Goal: Task Accomplishment & Management: Manage account settings

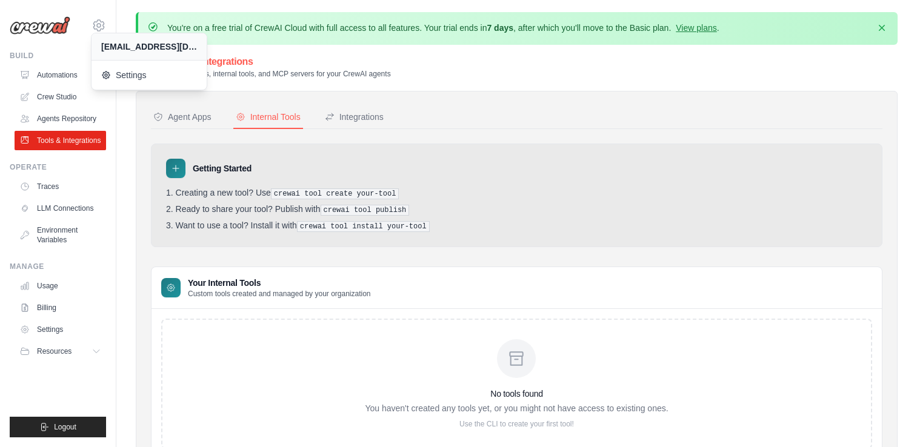
scroll to position [66, 0]
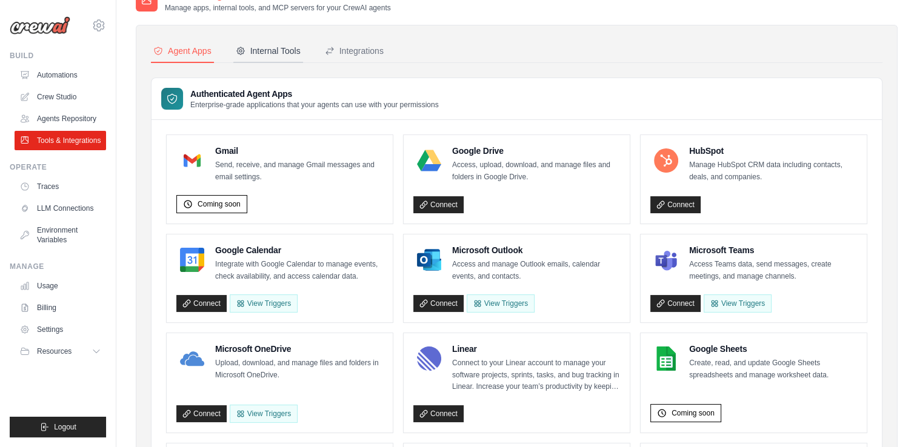
click at [276, 50] on div "Internal Tools" at bounding box center [268, 51] width 65 height 12
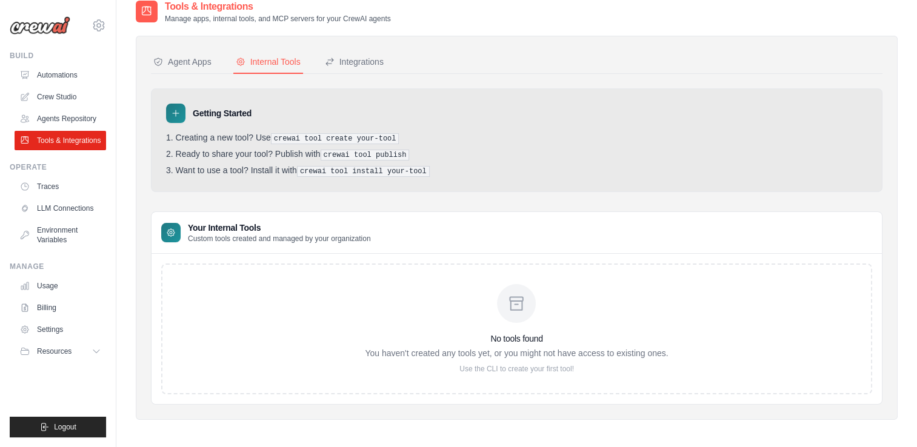
scroll to position [66, 0]
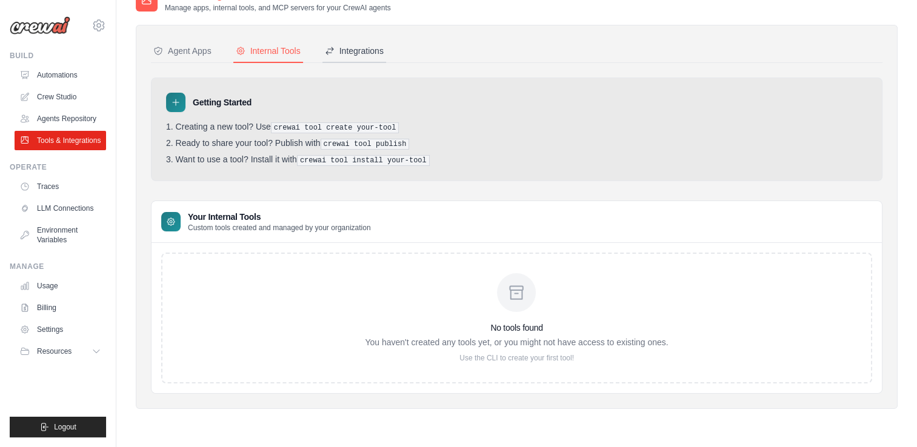
click at [341, 47] on div "Integrations" at bounding box center [354, 51] width 59 height 12
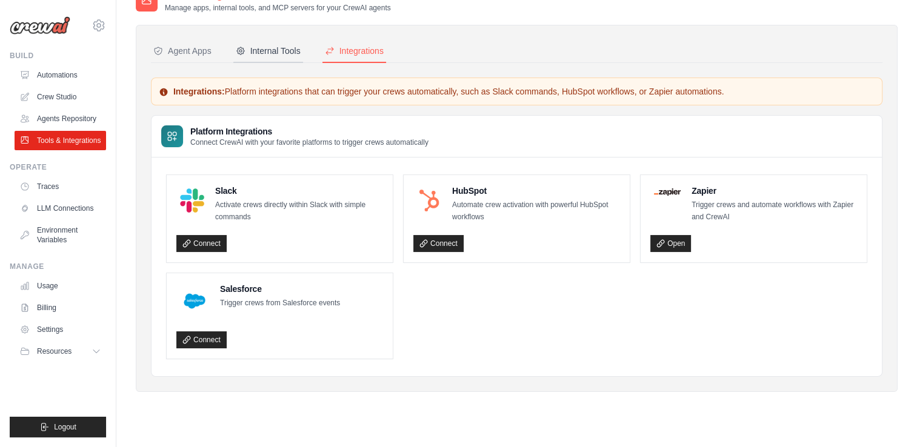
click at [258, 52] on div "Internal Tools" at bounding box center [268, 51] width 65 height 12
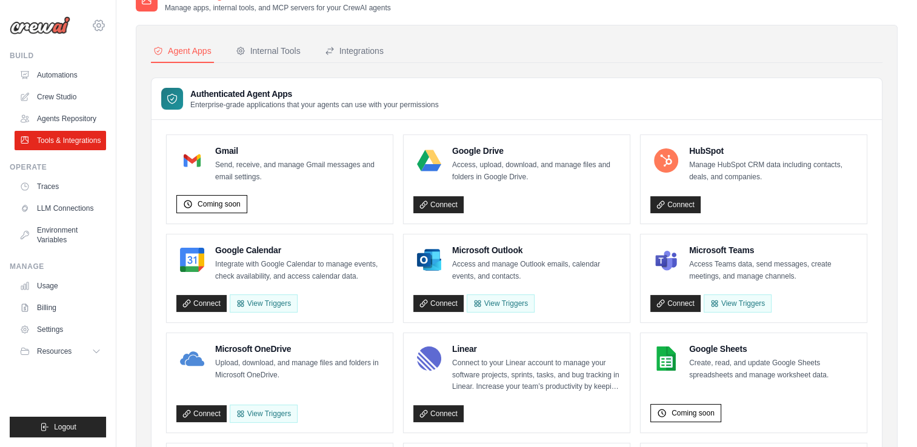
drag, startPoint x: 0, startPoint y: 0, endPoint x: 101, endPoint y: 25, distance: 103.8
click at [101, 25] on icon at bounding box center [99, 26] width 4 height 4
click at [252, 42] on button "Internal Tools" at bounding box center [268, 51] width 70 height 23
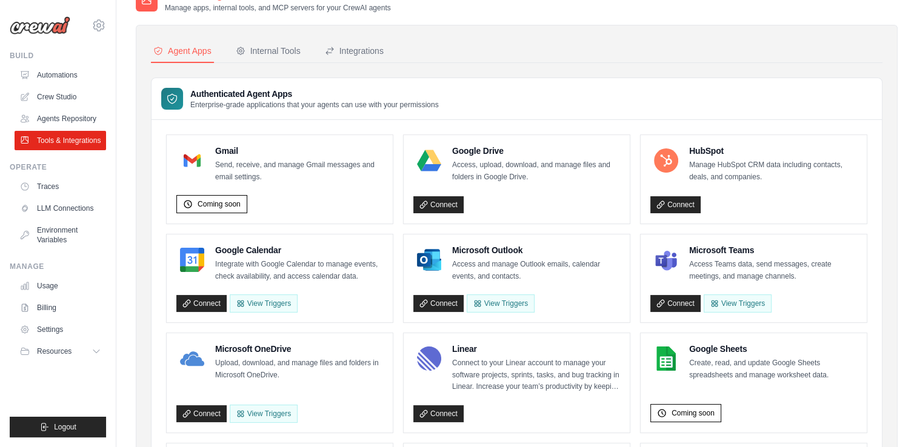
click at [265, 47] on div "Internal Tools" at bounding box center [268, 51] width 65 height 12
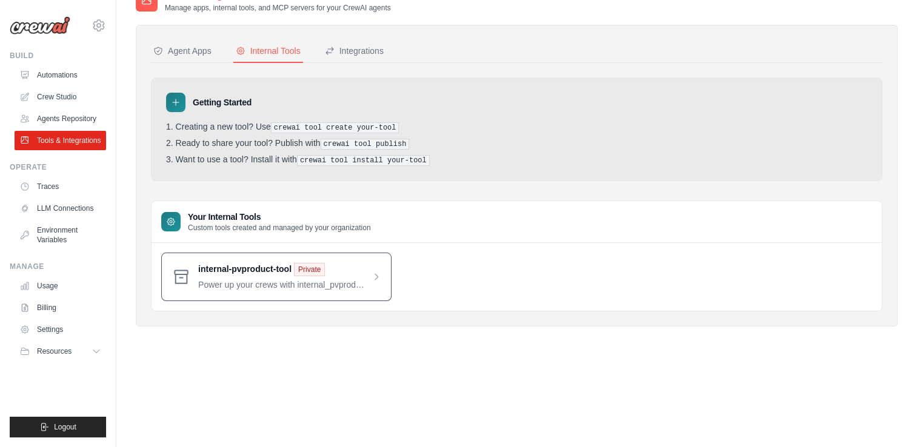
click at [376, 270] on span at bounding box center [289, 277] width 183 height 28
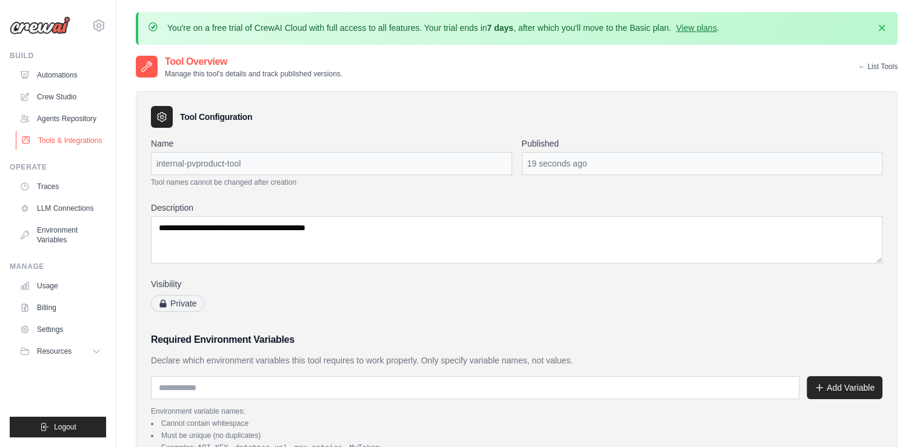
click at [69, 138] on link "Tools & Integrations" at bounding box center [62, 140] width 92 height 19
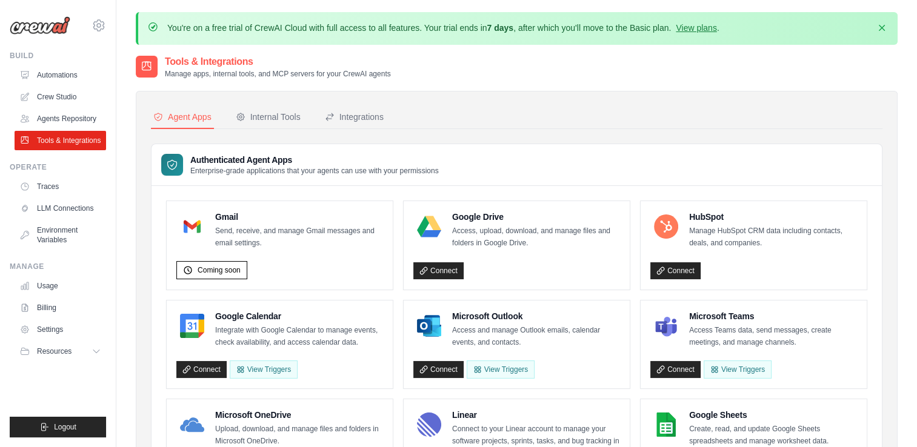
drag, startPoint x: 258, startPoint y: 116, endPoint x: 267, endPoint y: 135, distance: 20.3
click at [259, 116] on div "Internal Tools" at bounding box center [268, 117] width 65 height 12
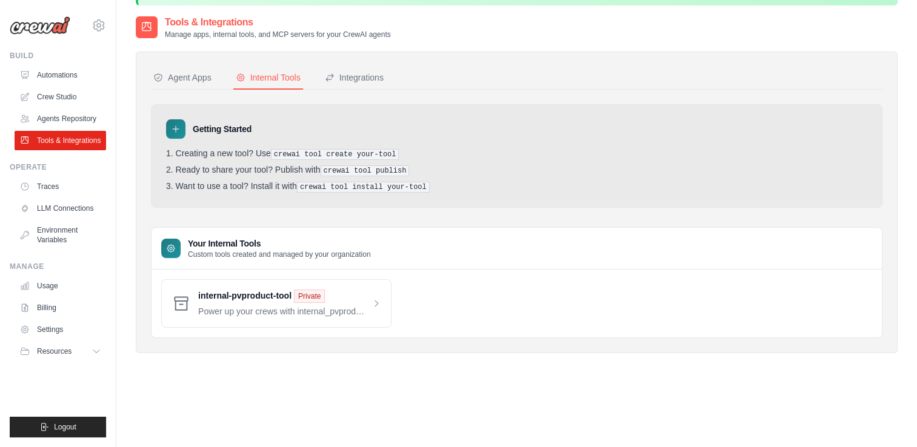
scroll to position [61, 0]
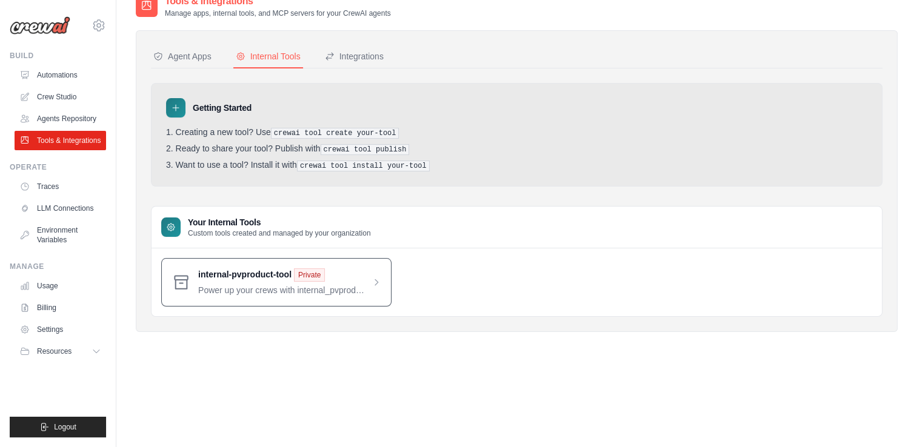
click at [371, 276] on span at bounding box center [289, 283] width 183 height 28
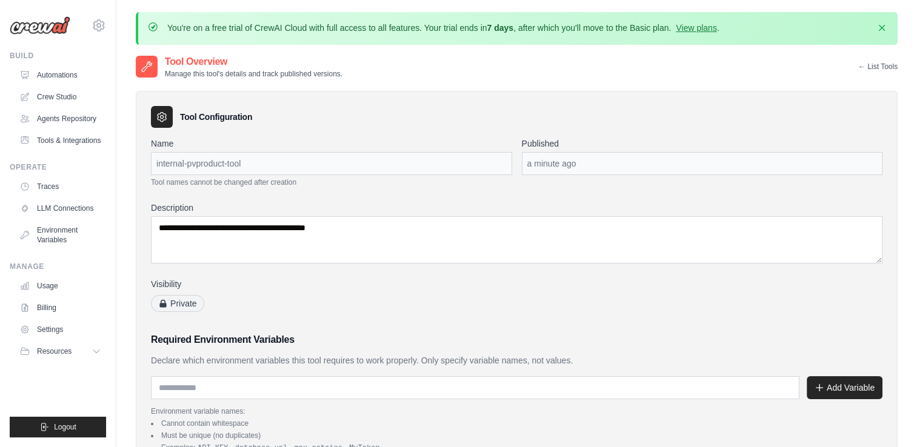
click at [881, 64] on link "← List Tools" at bounding box center [878, 67] width 39 height 10
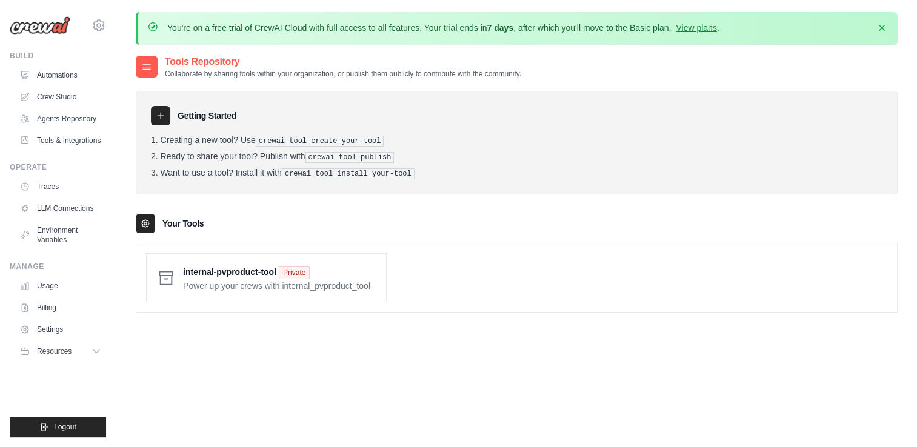
click at [415, 170] on li "Want to use a tool? Install it with crewai tool install your-tool" at bounding box center [517, 174] width 732 height 12
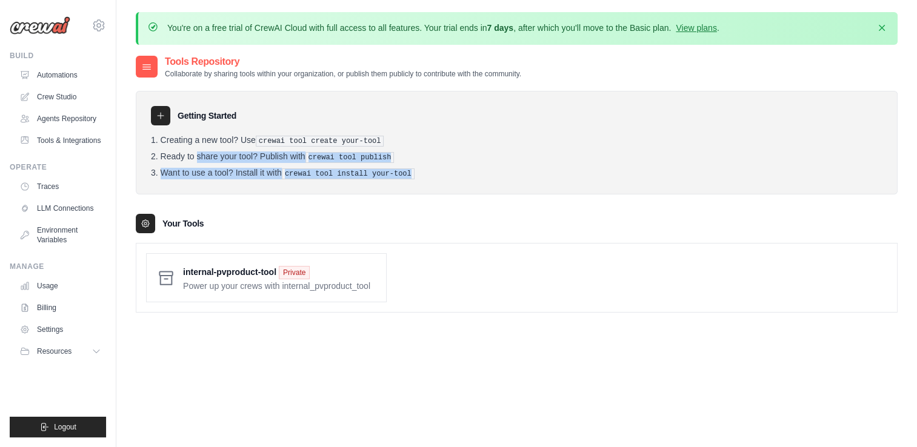
drag, startPoint x: 410, startPoint y: 170, endPoint x: 147, endPoint y: 155, distance: 263.6
click at [147, 155] on div "Getting Started Creating a new tool? Use crewai tool create your-tool Ready to …" at bounding box center [517, 143] width 762 height 104
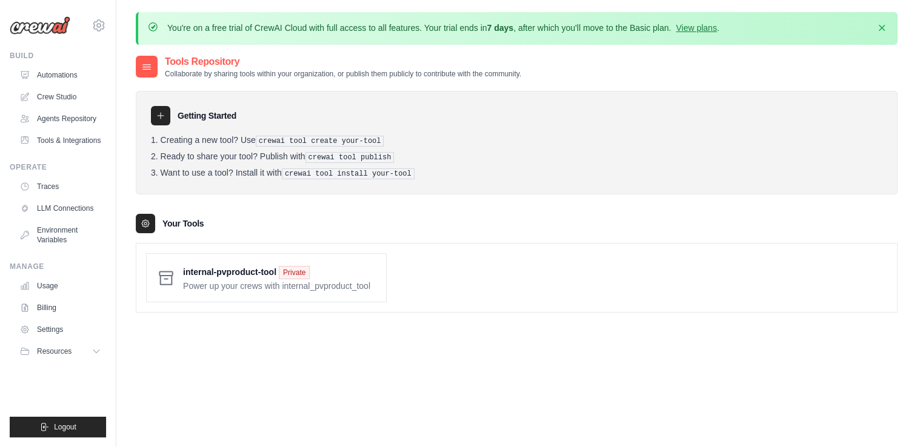
click at [418, 168] on li "Want to use a tool? Install it with crewai tool install your-tool" at bounding box center [517, 174] width 732 height 12
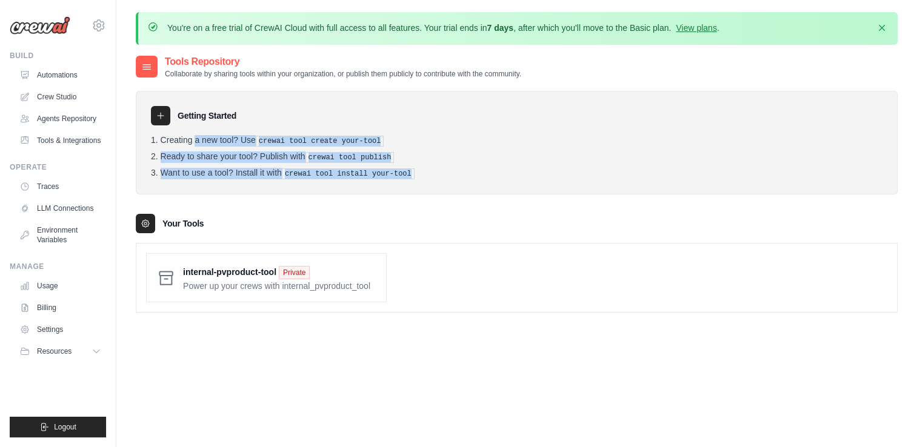
drag, startPoint x: 418, startPoint y: 167, endPoint x: 159, endPoint y: 130, distance: 260.9
click at [159, 130] on div "Getting Started Creating a new tool? Use crewai tool create your-tool Ready to …" at bounding box center [517, 143] width 762 height 104
copy div "Creating a new tool? Use crewai tool create your-tool Ready to share your tool?…"
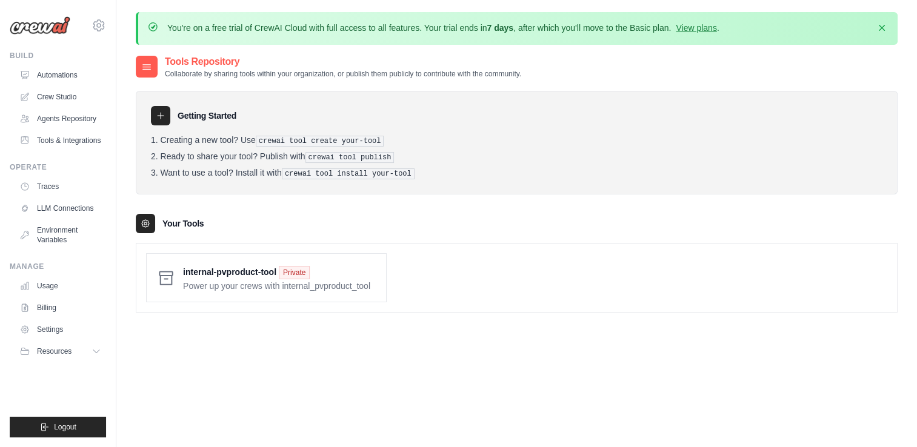
click at [201, 332] on div "Tools Repository Collaborate by sharing tools within your organization, or publ…" at bounding box center [517, 278] width 762 height 447
click at [260, 203] on div "Getting Started Creating a new tool? Use crewai tool create your-tool Ready to …" at bounding box center [517, 196] width 762 height 234
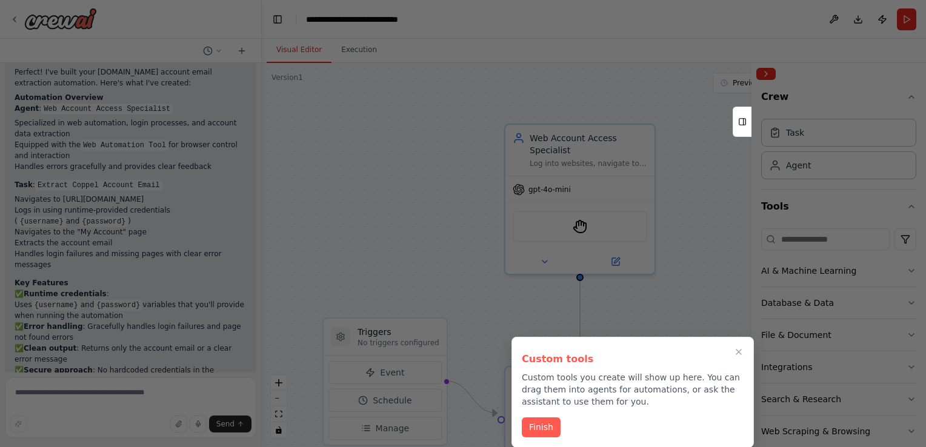
scroll to position [775, 0]
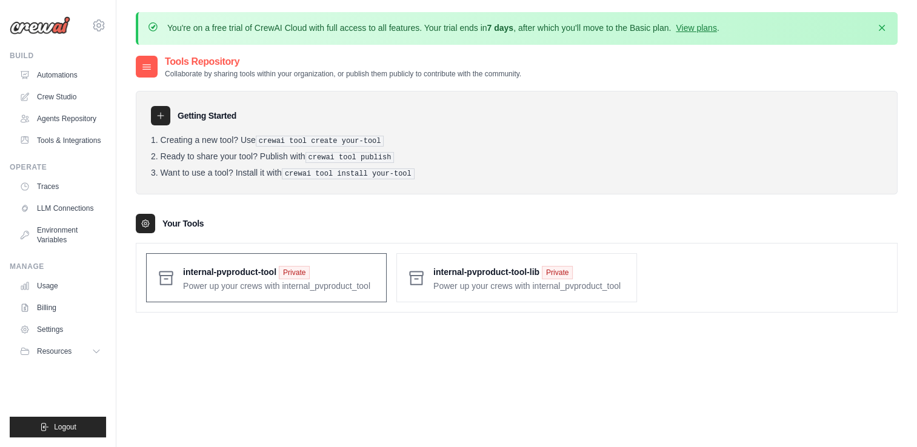
click at [233, 274] on span at bounding box center [279, 278] width 193 height 28
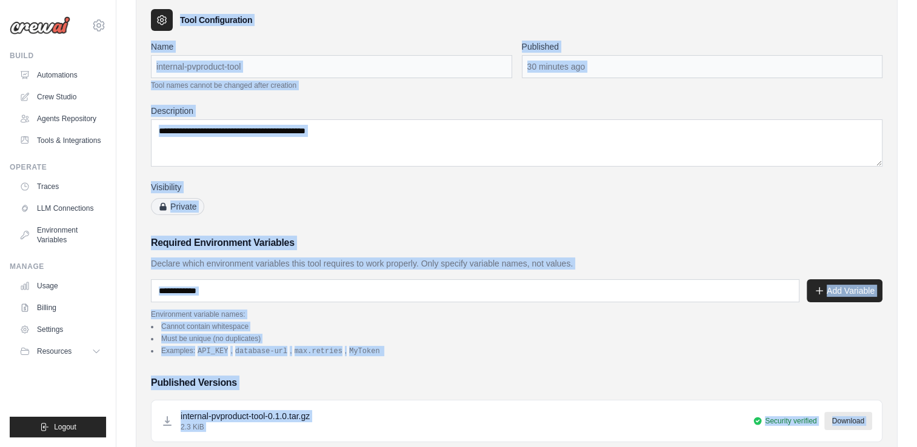
scroll to position [284, 0]
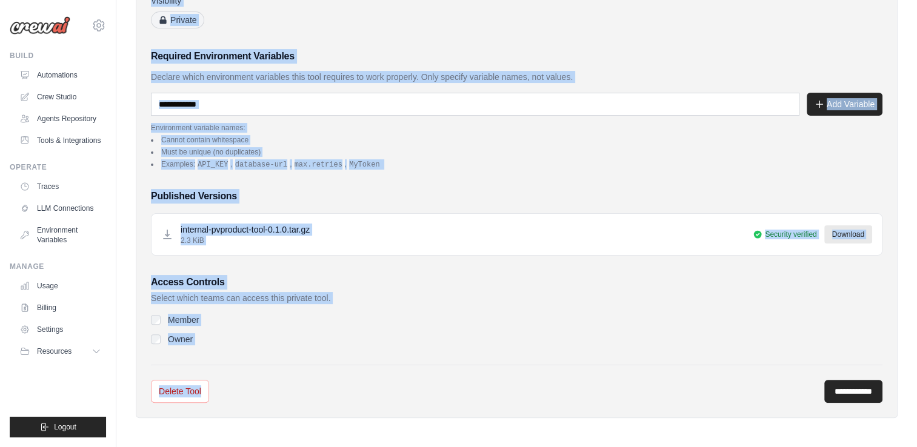
drag, startPoint x: 144, startPoint y: 19, endPoint x: 473, endPoint y: 380, distance: 487.5
click at [473, 380] on div "You're on a free trial of CrewAI Cloud with full access to all features. Your t…" at bounding box center [516, 82] width 801 height 709
copy div "**********"
click at [65, 93] on link "Crew Studio" at bounding box center [62, 96] width 92 height 19
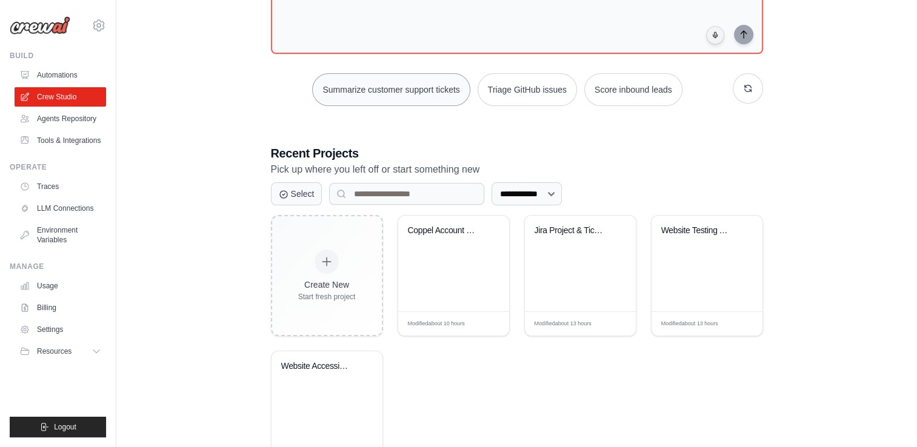
scroll to position [218, 0]
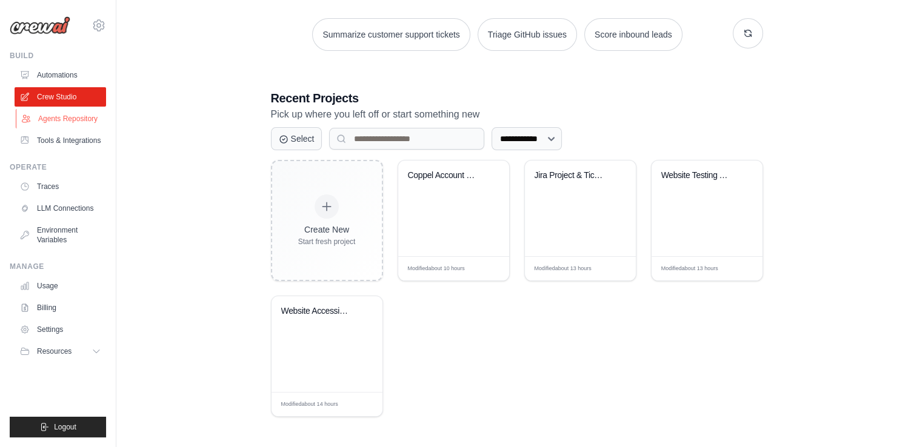
click at [51, 109] on link "Agents Repository" at bounding box center [62, 118] width 92 height 19
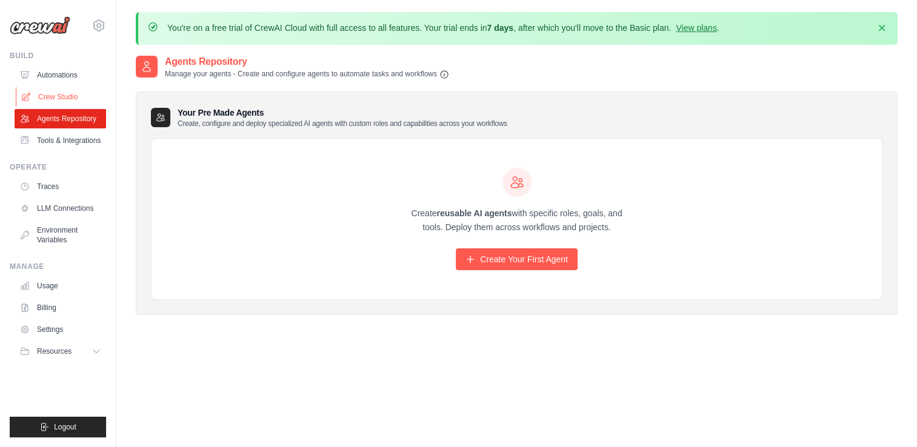
click at [48, 98] on link "Crew Studio" at bounding box center [62, 96] width 92 height 19
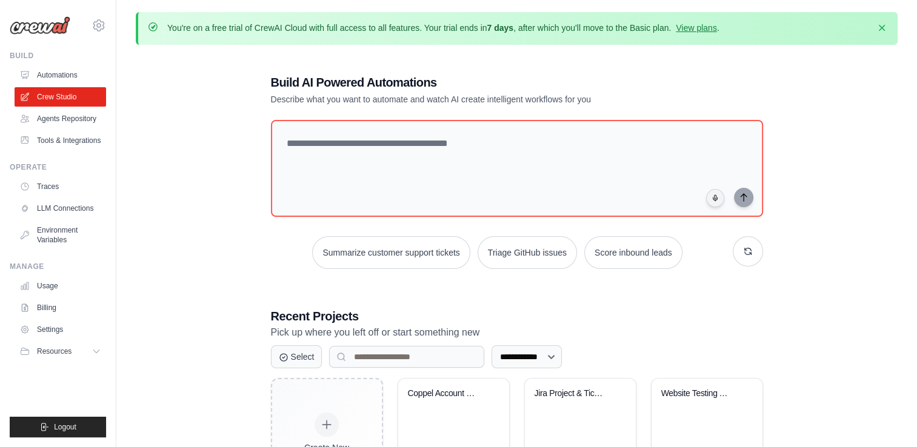
click at [211, 319] on div "**********" at bounding box center [517, 355] width 762 height 600
click at [64, 144] on link "Tools & Integrations" at bounding box center [62, 140] width 92 height 19
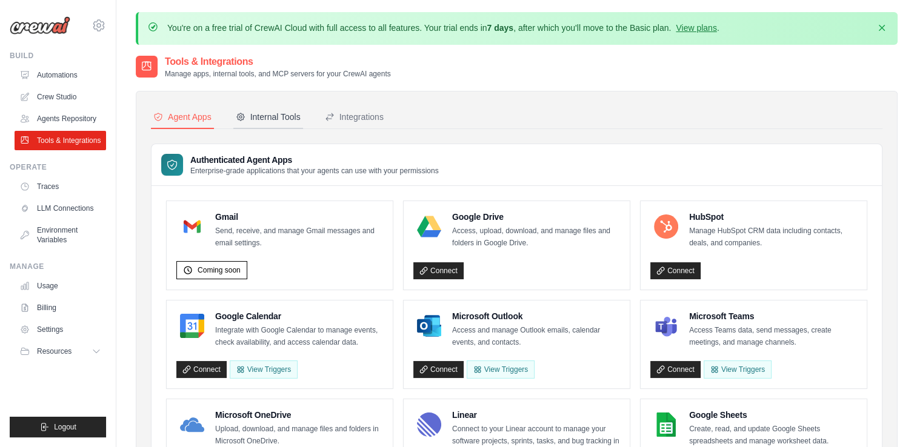
click at [268, 118] on div "Internal Tools" at bounding box center [268, 117] width 65 height 12
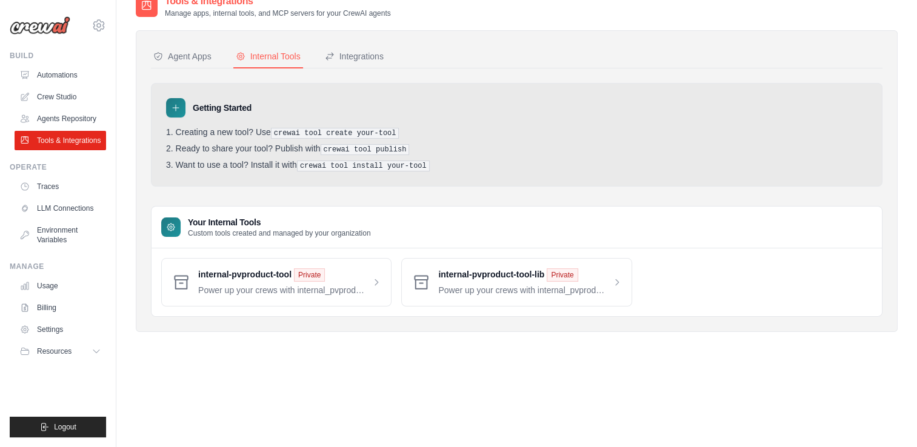
scroll to position [66, 0]
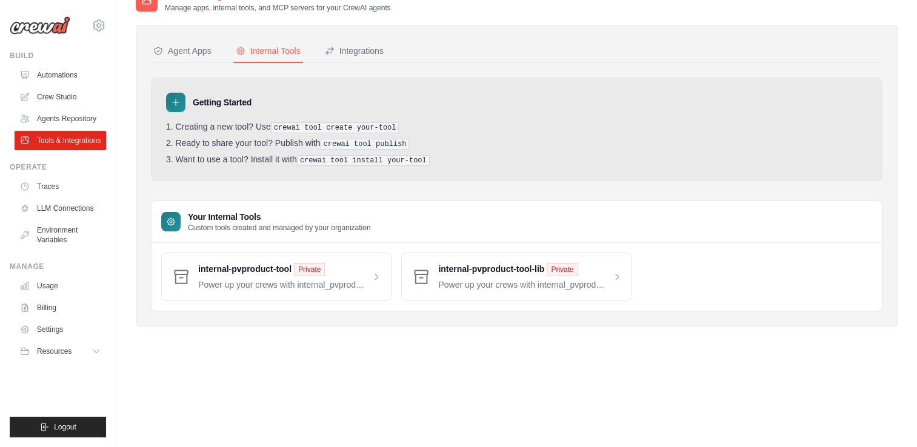
drag, startPoint x: 375, startPoint y: 270, endPoint x: 278, endPoint y: 360, distance: 131.7
click at [284, 367] on div "Tools & Integrations Manage apps, internal tools, and MCP servers for your Crew…" at bounding box center [517, 211] width 762 height 447
click at [181, 270] on icon at bounding box center [181, 276] width 13 height 13
click at [236, 270] on span at bounding box center [289, 277] width 183 height 28
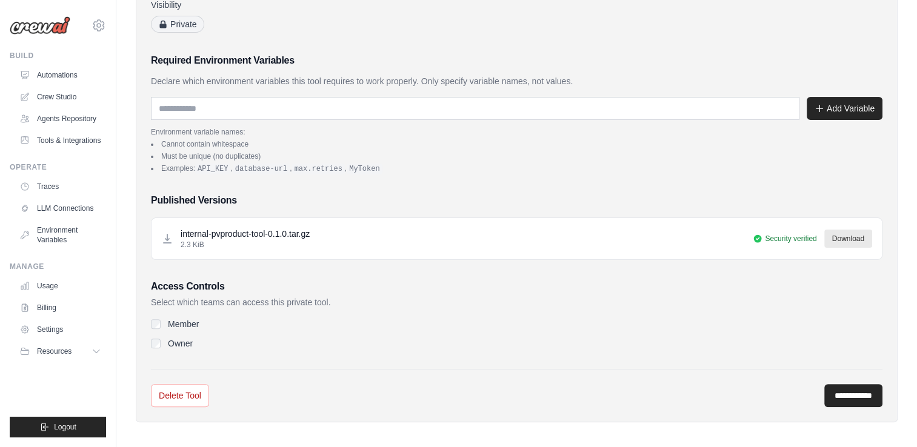
scroll to position [284, 0]
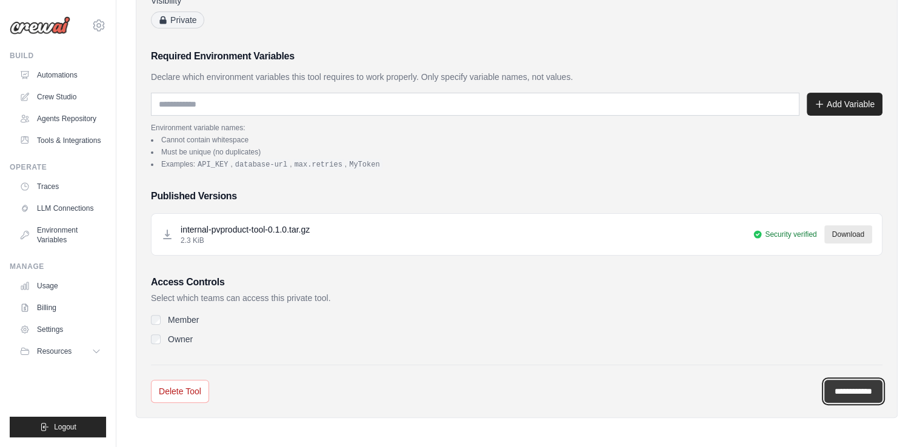
click at [839, 384] on input "**********" at bounding box center [854, 391] width 58 height 23
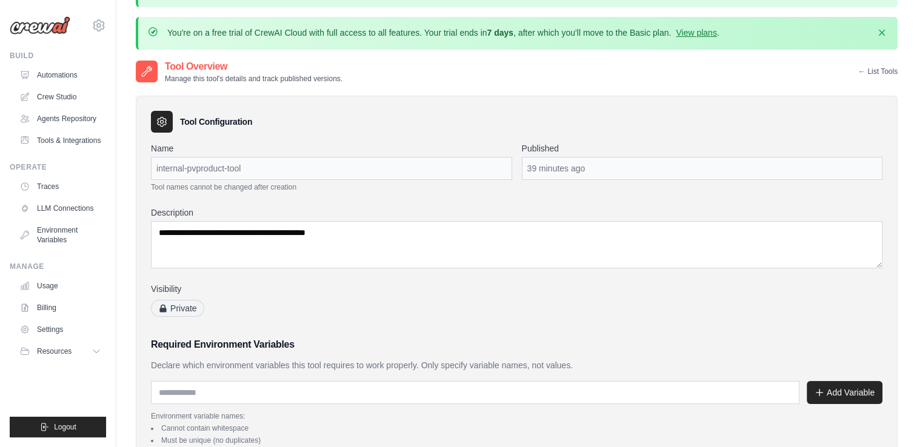
scroll to position [0, 0]
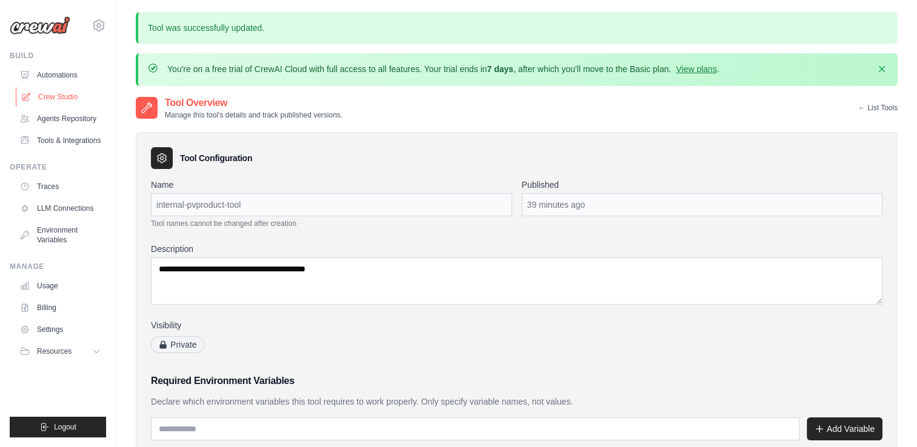
click at [62, 97] on link "Crew Studio" at bounding box center [62, 96] width 92 height 19
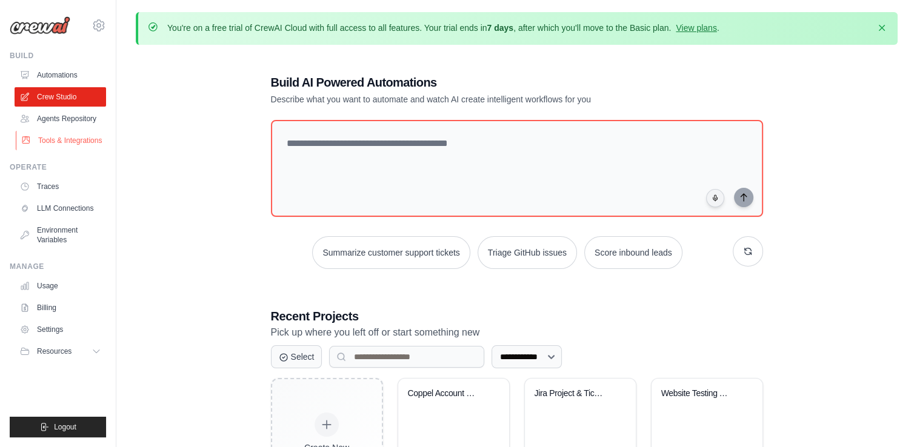
click at [57, 141] on link "Tools & Integrations" at bounding box center [62, 140] width 92 height 19
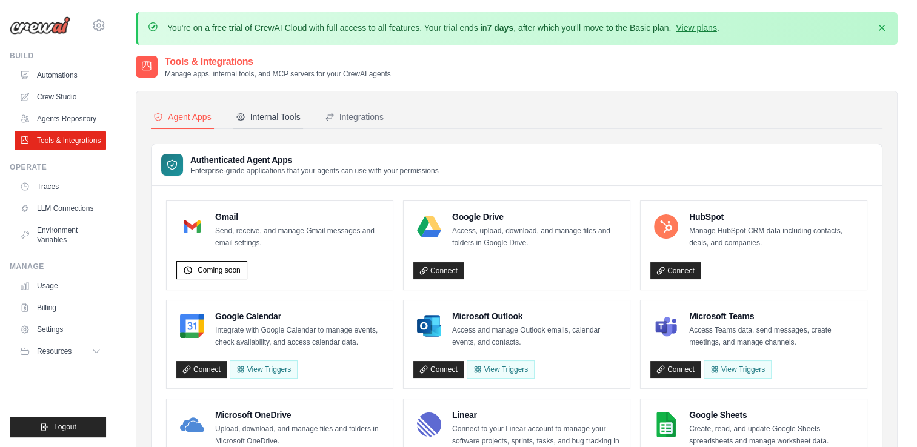
click at [263, 117] on div "Internal Tools" at bounding box center [268, 117] width 65 height 12
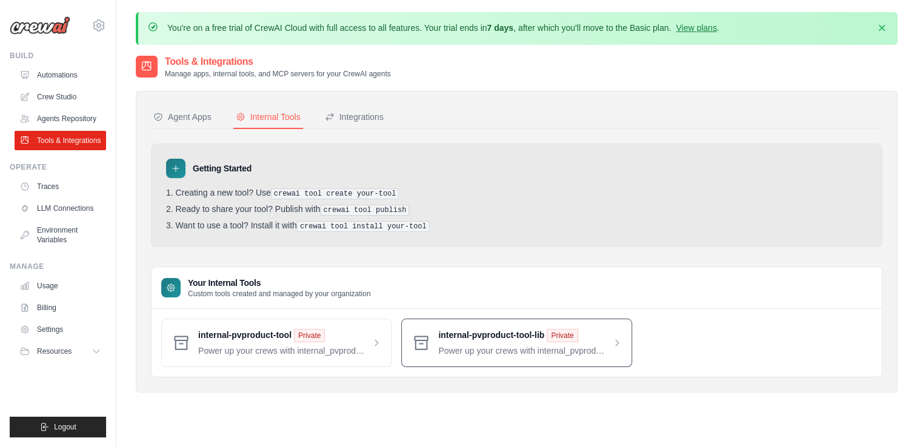
click at [473, 335] on span at bounding box center [529, 343] width 183 height 28
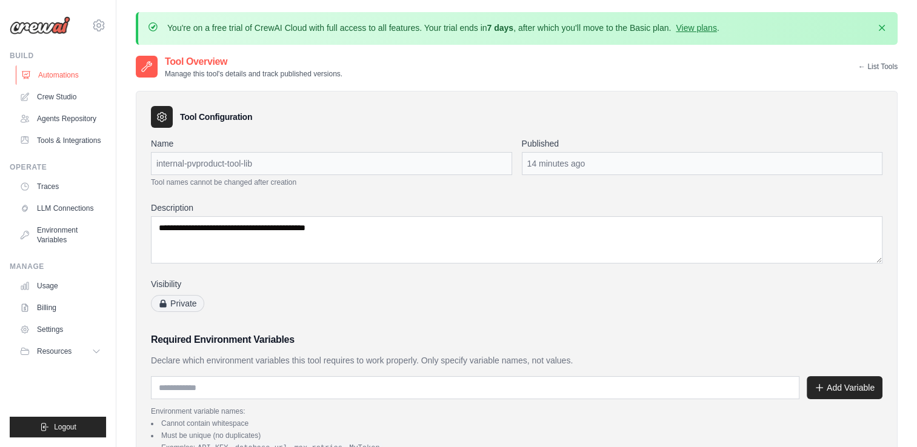
click at [61, 66] on link "Automations" at bounding box center [62, 74] width 92 height 19
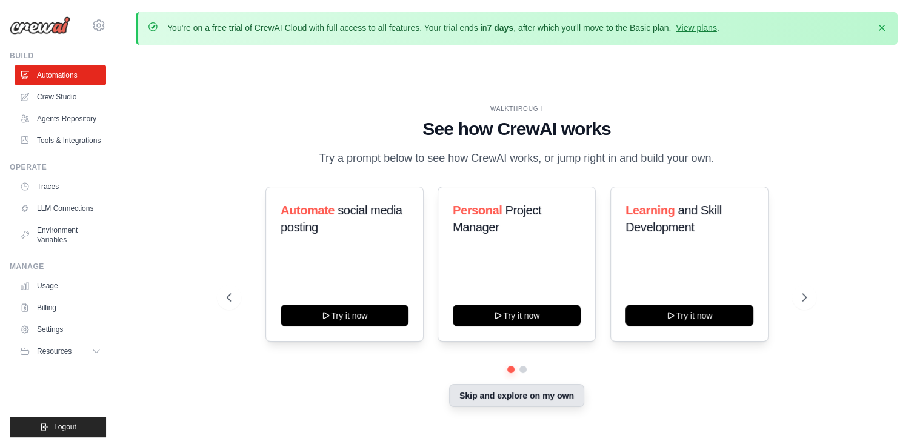
click at [512, 401] on button "Skip and explore on my own" at bounding box center [516, 395] width 135 height 23
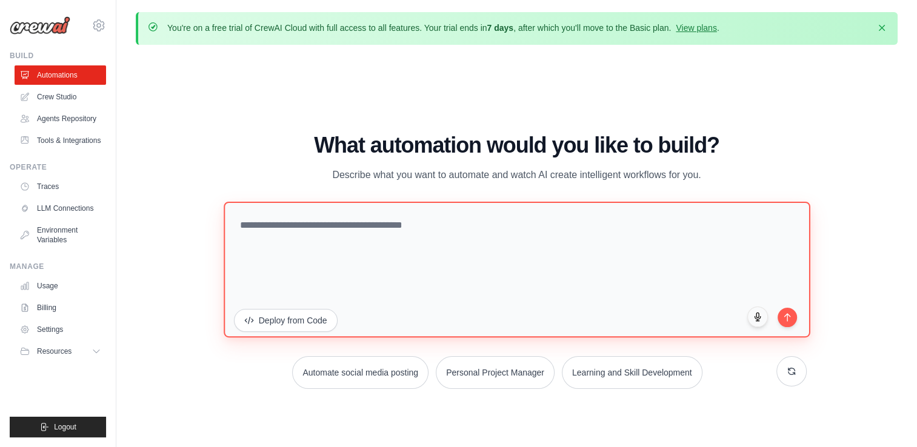
click at [315, 231] on textarea at bounding box center [517, 270] width 586 height 136
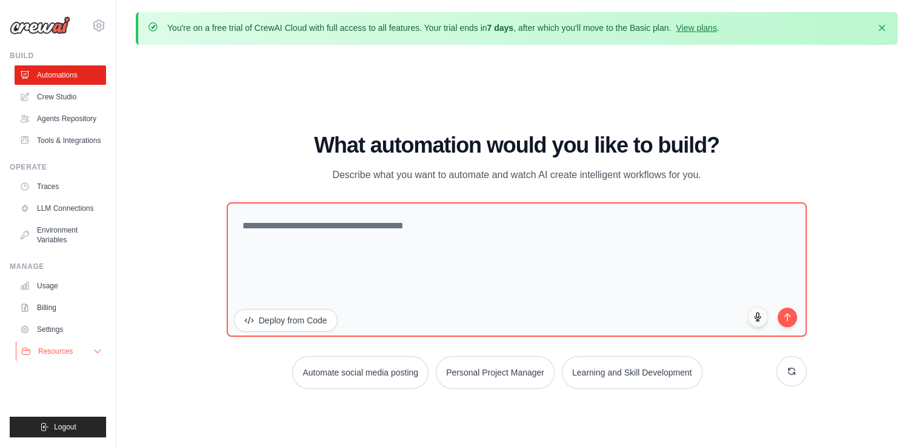
click at [96, 355] on icon at bounding box center [98, 352] width 10 height 10
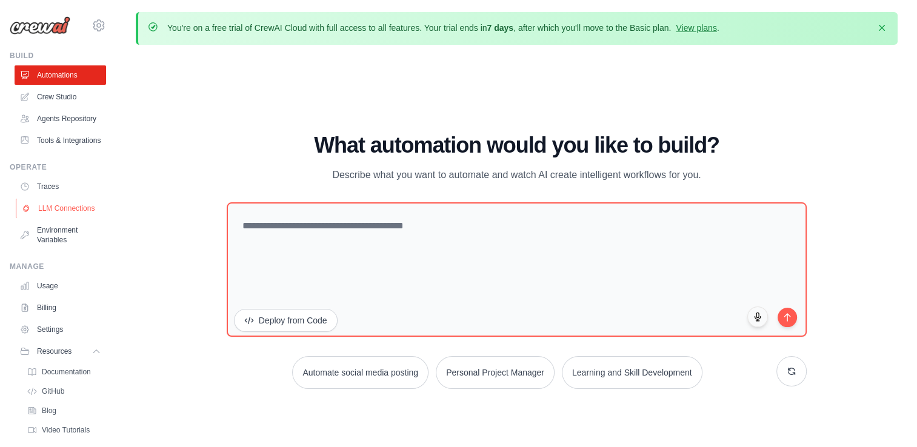
click at [49, 218] on link "LLM Connections" at bounding box center [62, 208] width 92 height 19
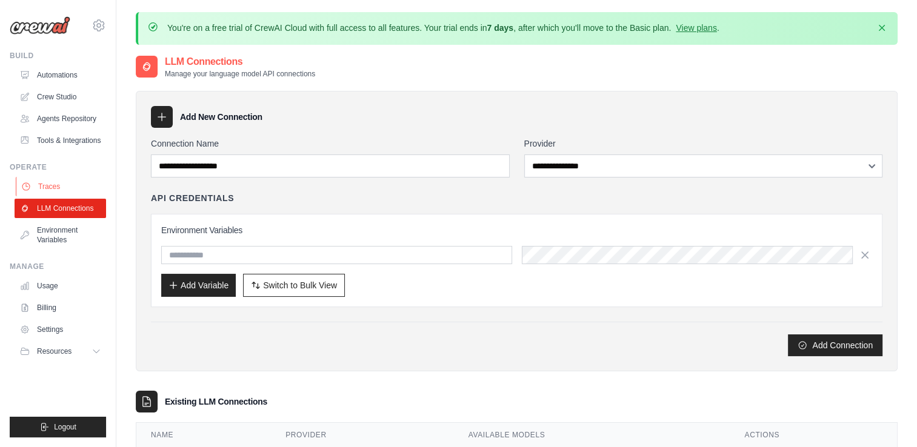
click at [35, 191] on link "Traces" at bounding box center [62, 186] width 92 height 19
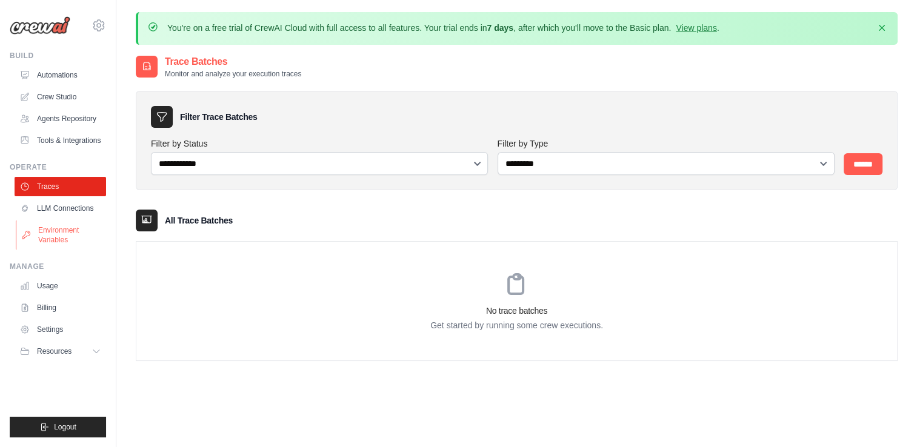
click at [46, 236] on link "Environment Variables" at bounding box center [62, 235] width 92 height 29
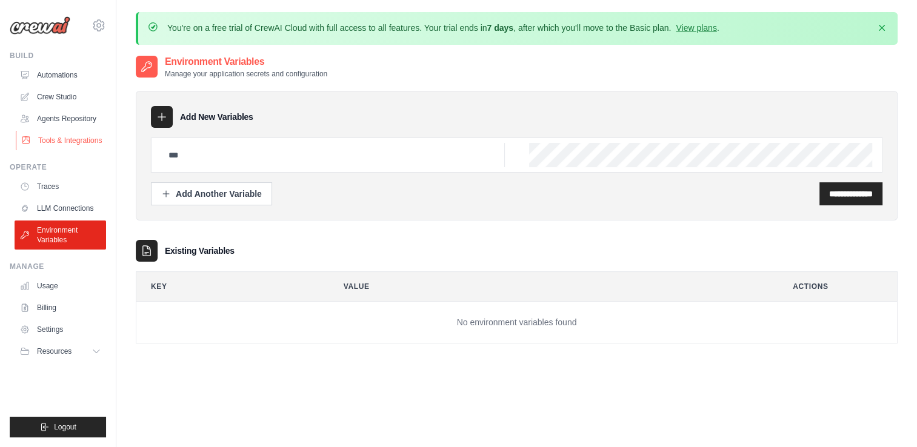
click at [56, 141] on link "Tools & Integrations" at bounding box center [62, 140] width 92 height 19
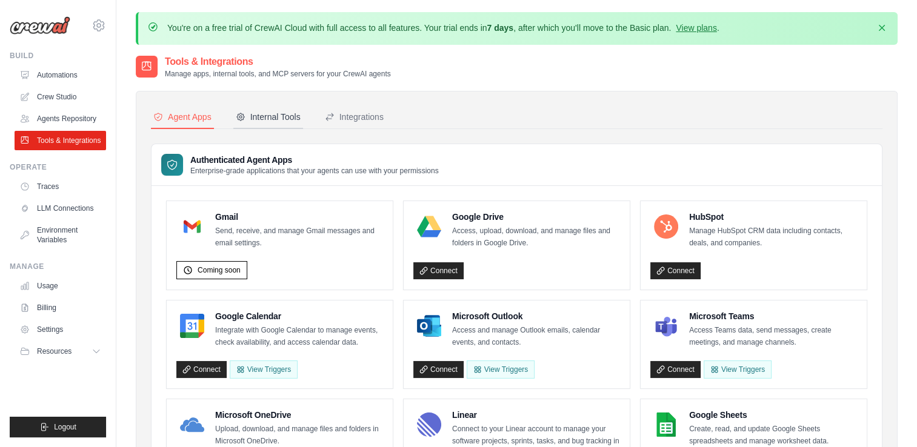
click at [257, 114] on div "Internal Tools" at bounding box center [268, 117] width 65 height 12
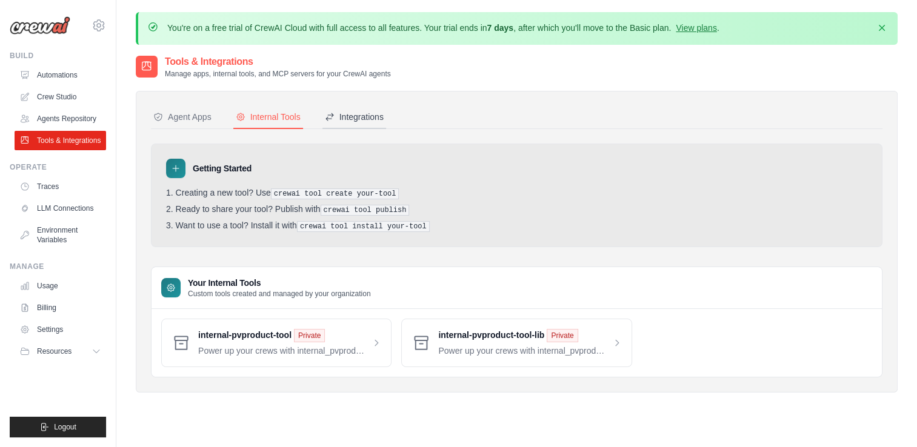
click at [374, 115] on div "Integrations" at bounding box center [354, 117] width 59 height 12
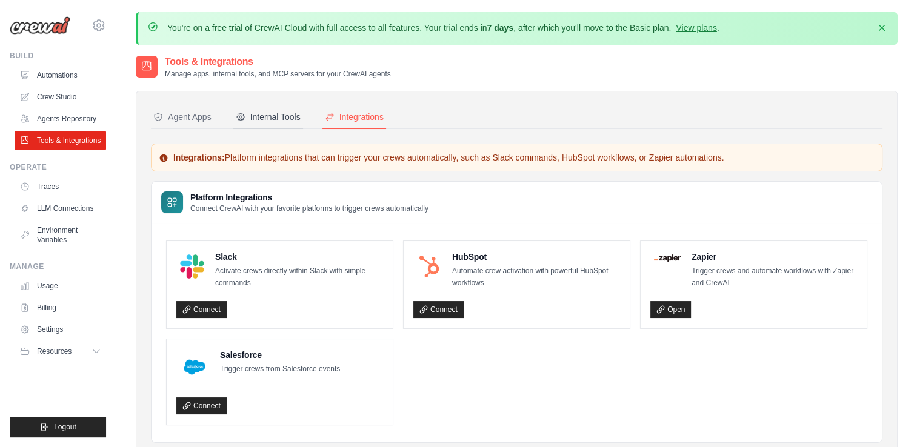
click at [276, 119] on div "Internal Tools" at bounding box center [268, 117] width 65 height 12
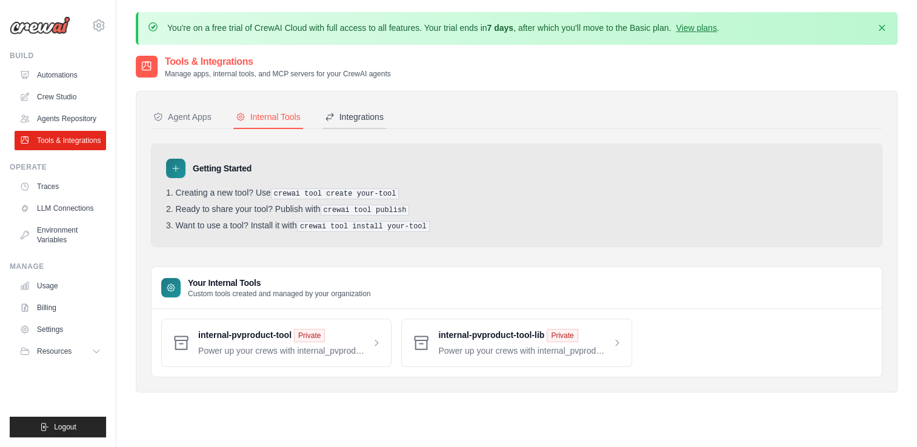
click at [358, 113] on div "Integrations" at bounding box center [354, 117] width 59 height 12
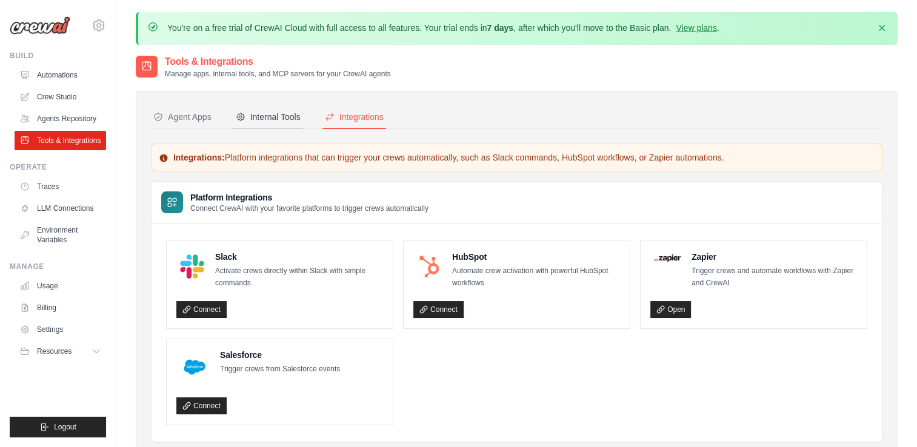
click at [261, 121] on div "Internal Tools" at bounding box center [268, 117] width 65 height 12
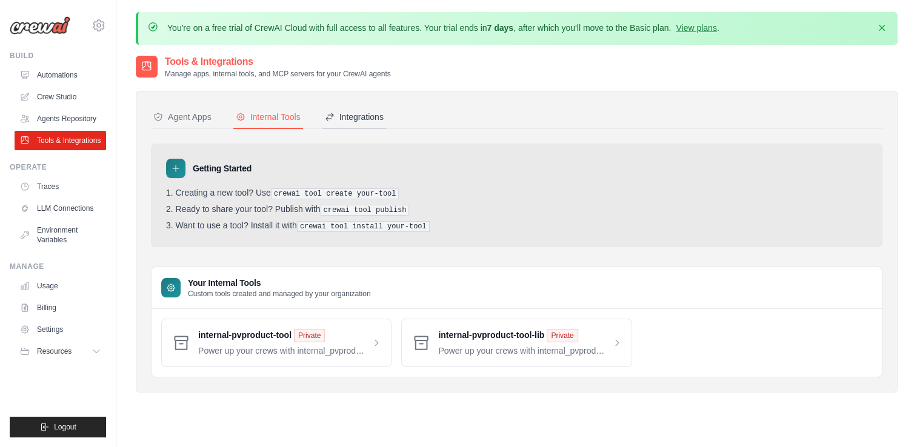
click at [336, 118] on div "Integrations" at bounding box center [354, 117] width 59 height 12
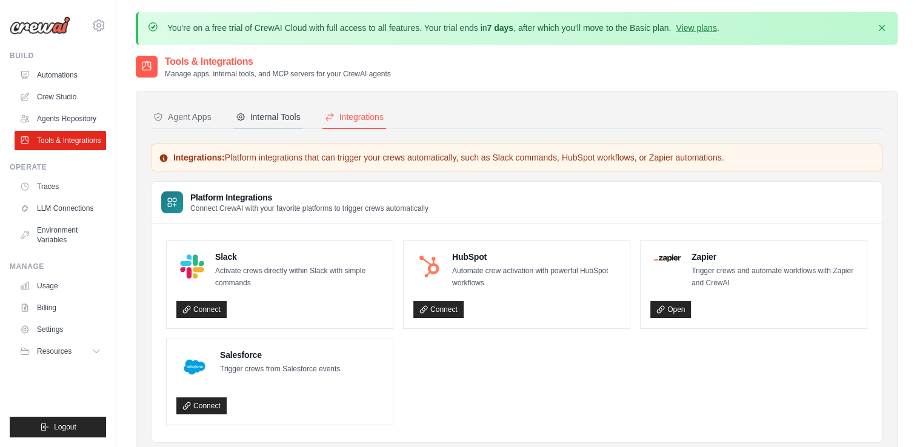
click at [251, 118] on div "Internal Tools" at bounding box center [268, 117] width 65 height 12
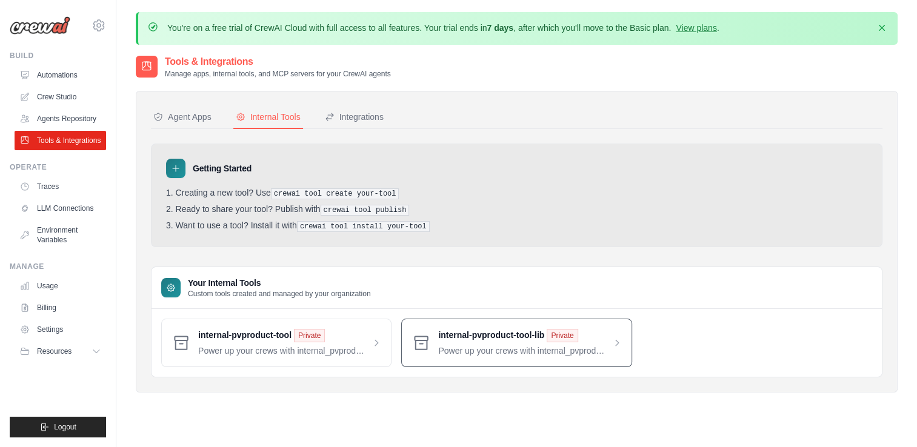
click at [620, 333] on span at bounding box center [529, 343] width 183 height 28
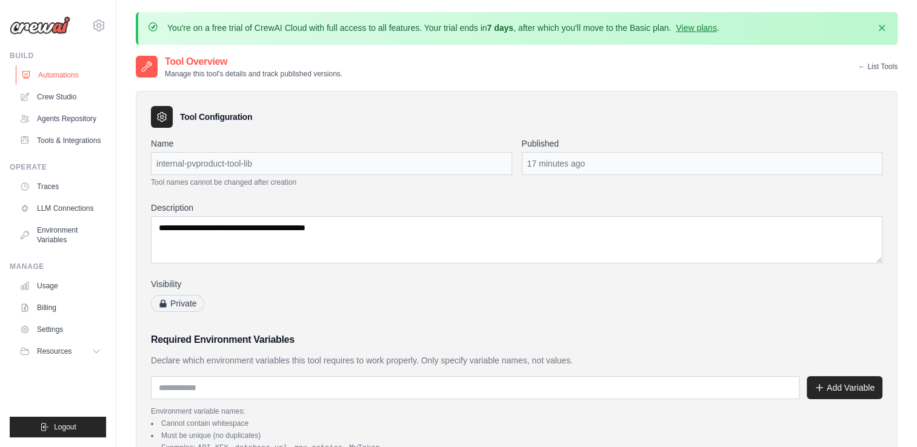
click at [69, 72] on link "Automations" at bounding box center [62, 74] width 92 height 19
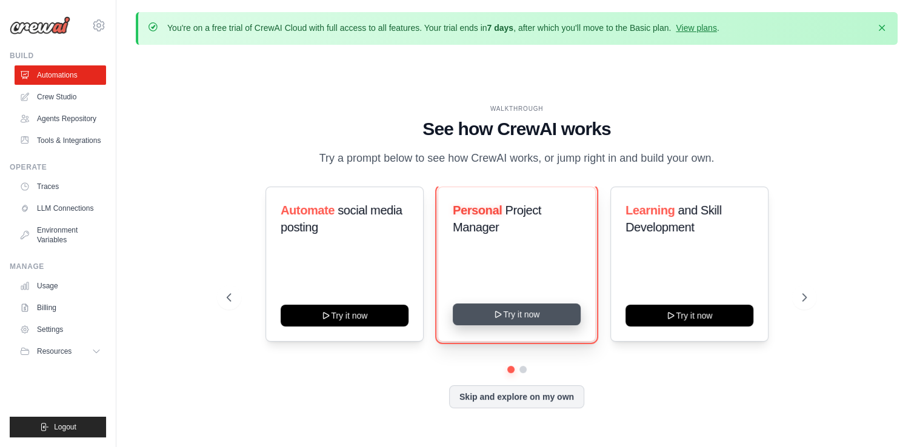
click at [506, 316] on button "Try it now" at bounding box center [517, 315] width 128 height 22
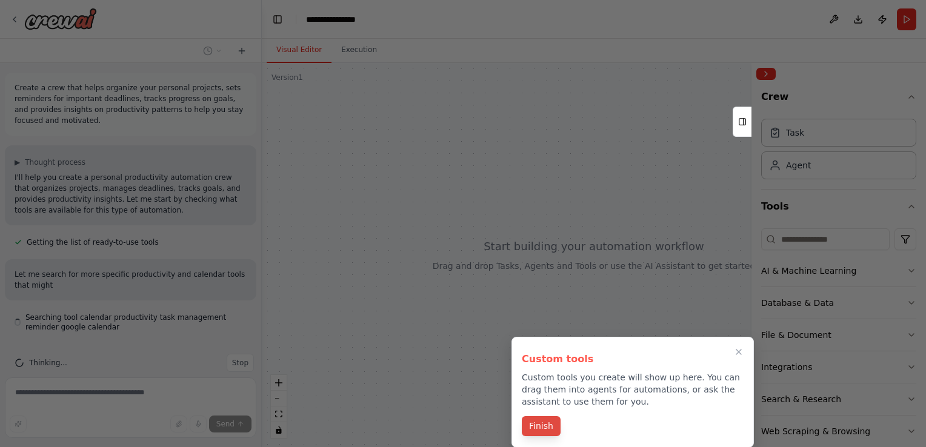
scroll to position [17, 0]
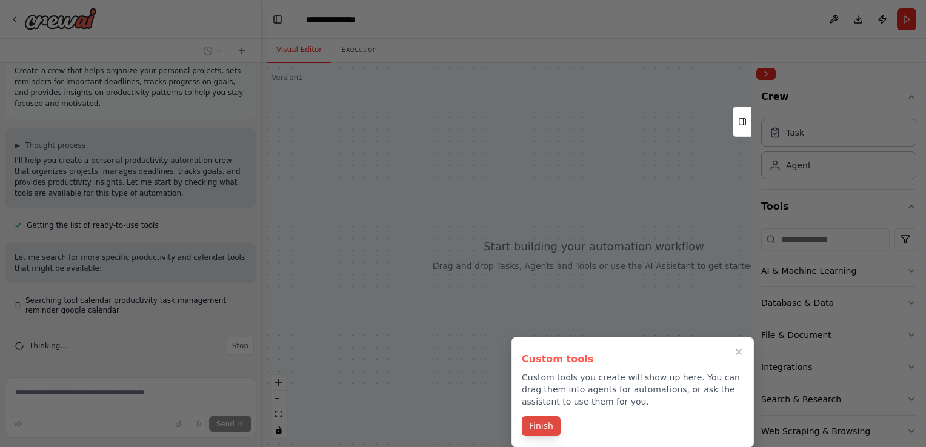
click at [548, 422] on button "Finish" at bounding box center [541, 427] width 39 height 20
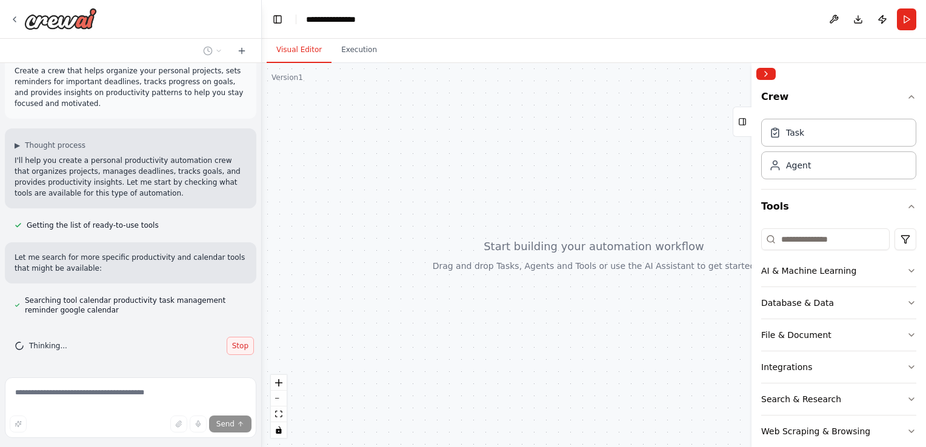
click at [232, 343] on span "Stop" at bounding box center [240, 346] width 16 height 10
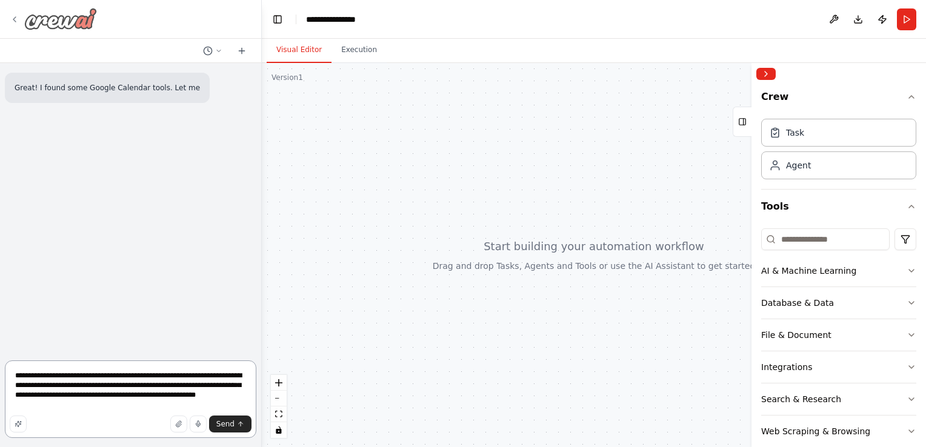
scroll to position [0, 0]
click at [17, 21] on icon at bounding box center [15, 20] width 10 height 10
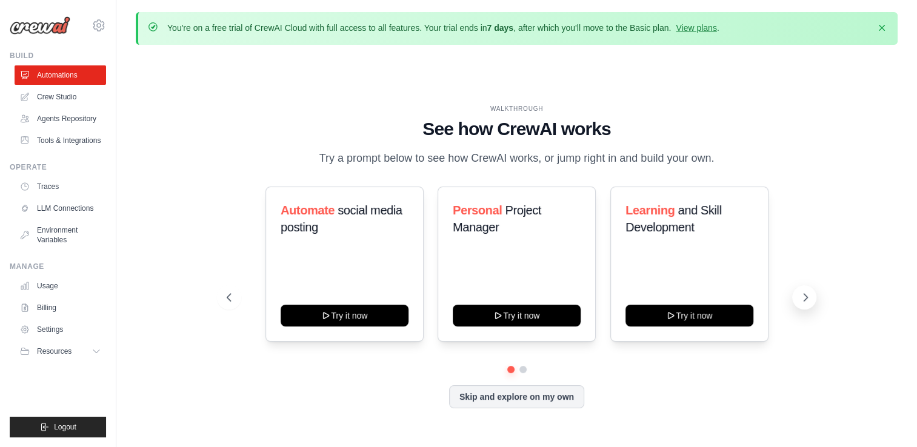
click at [806, 301] on icon at bounding box center [806, 298] width 12 height 12
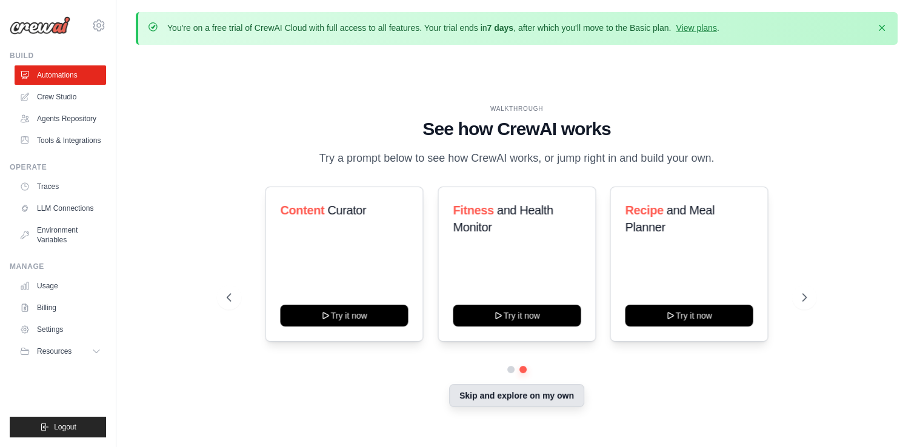
click at [518, 394] on button "Skip and explore on my own" at bounding box center [516, 395] width 135 height 23
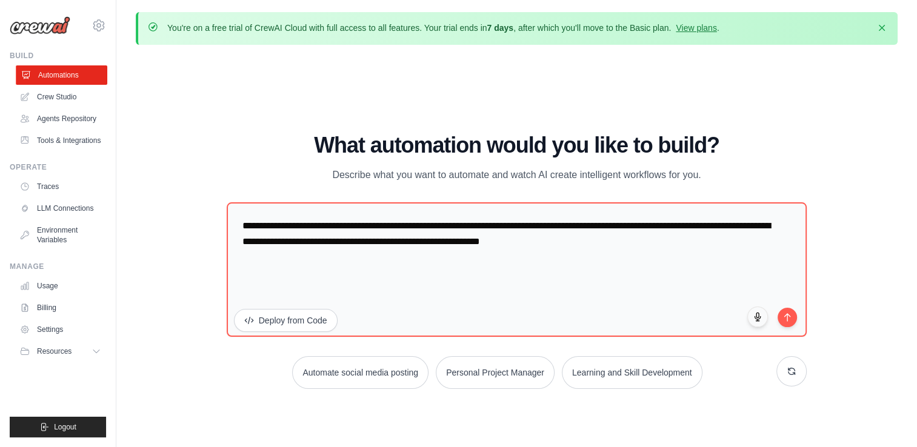
click at [42, 72] on link "Automations" at bounding box center [62, 74] width 92 height 19
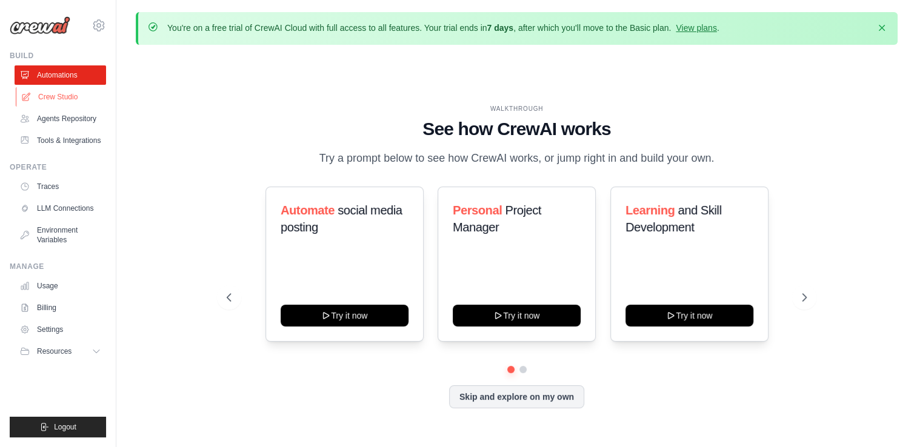
click at [62, 93] on link "Crew Studio" at bounding box center [62, 96] width 92 height 19
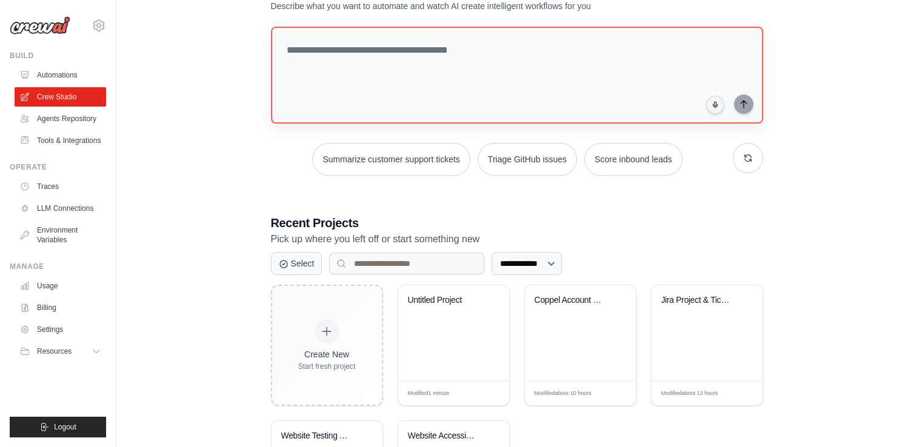
scroll to position [121, 0]
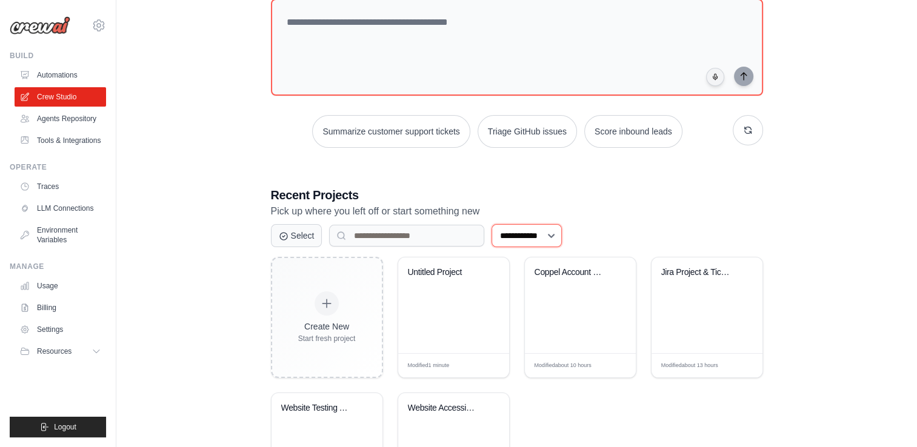
click at [532, 230] on select "**********" at bounding box center [527, 235] width 70 height 23
click at [403, 230] on input at bounding box center [406, 236] width 155 height 22
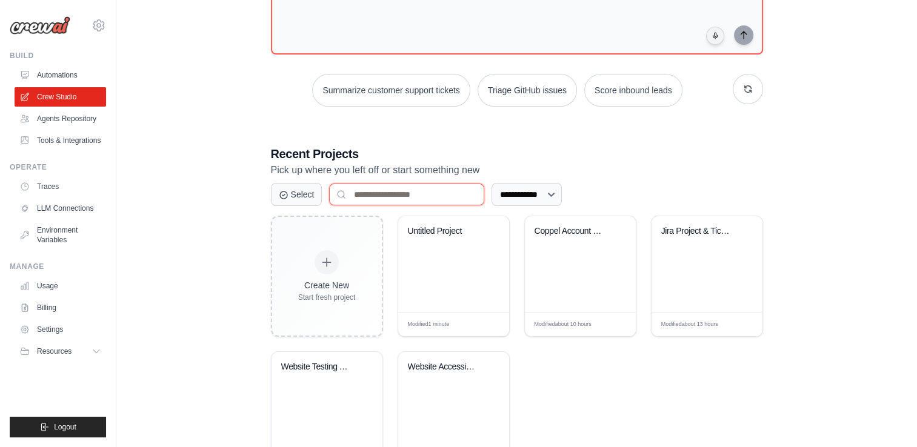
scroll to position [0, 0]
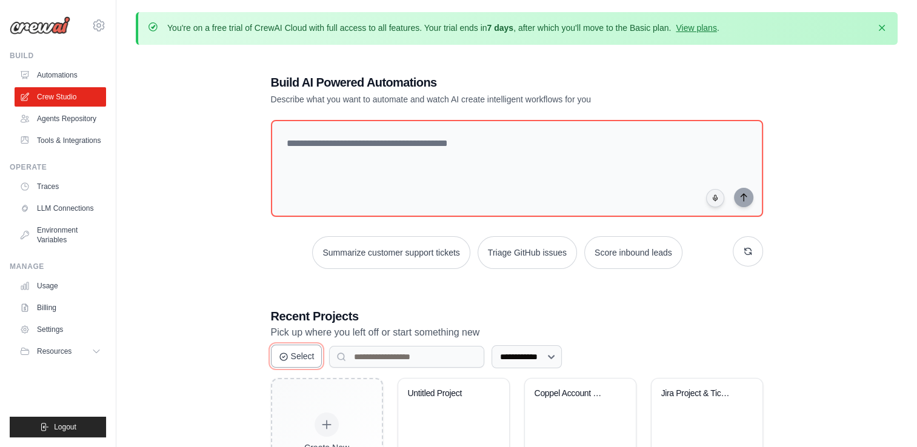
click at [286, 355] on icon at bounding box center [284, 357] width 10 height 10
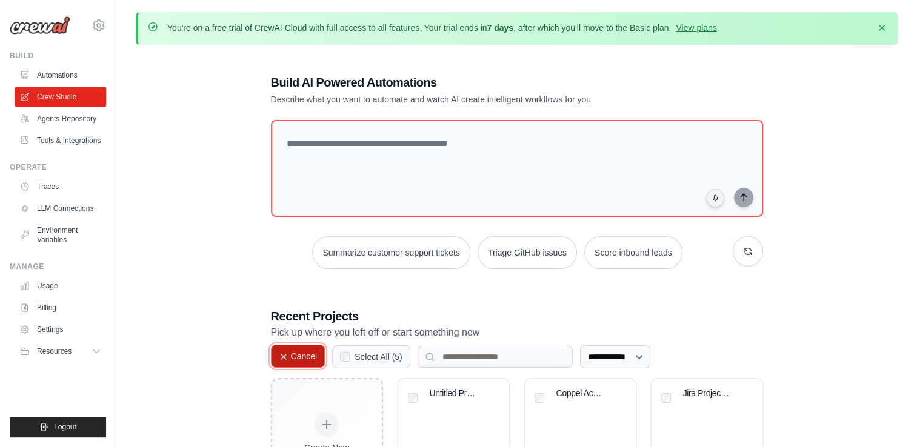
click at [286, 355] on icon at bounding box center [284, 357] width 10 height 10
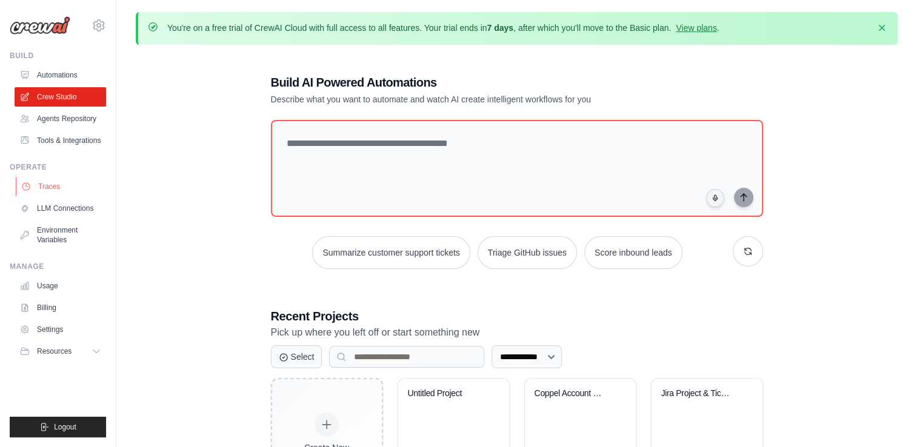
click at [61, 188] on link "Traces" at bounding box center [62, 186] width 92 height 19
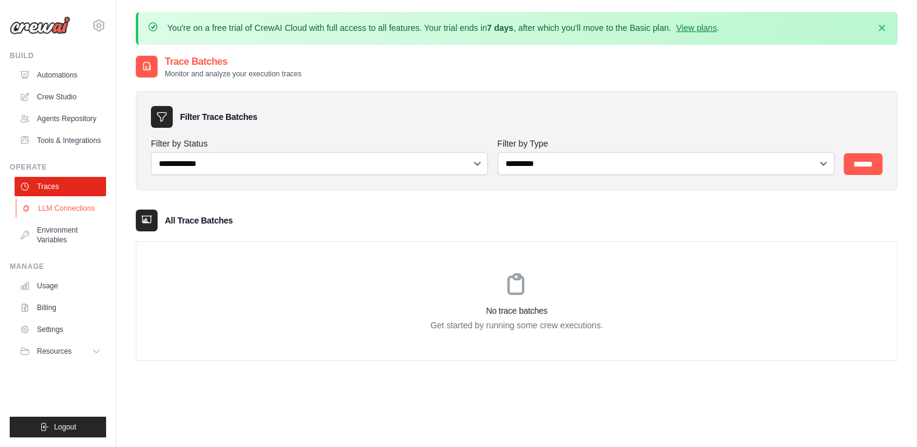
click at [64, 215] on link "LLM Connections" at bounding box center [62, 208] width 92 height 19
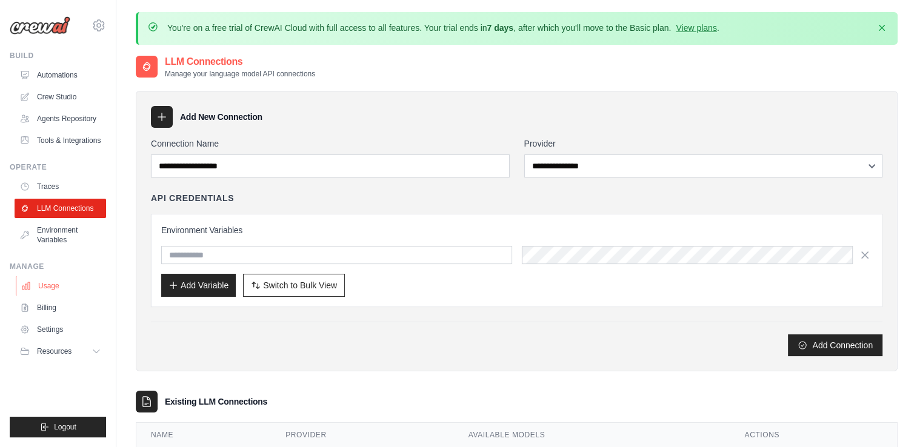
click at [61, 284] on link "Usage" at bounding box center [62, 285] width 92 height 19
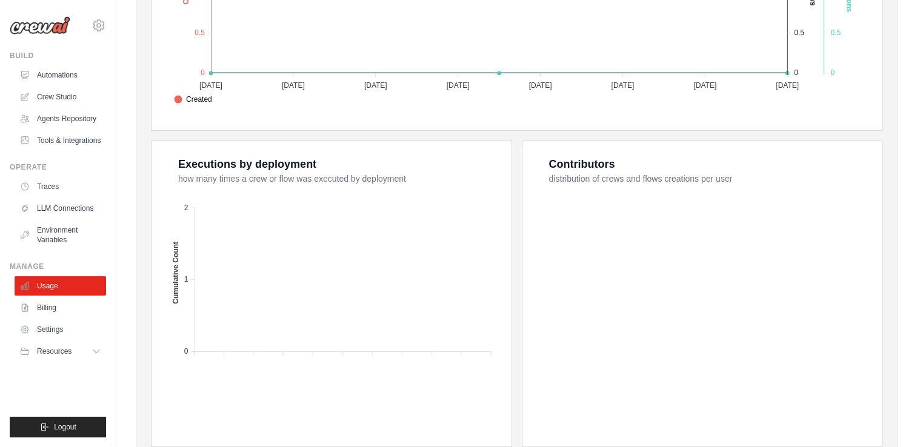
scroll to position [472, 0]
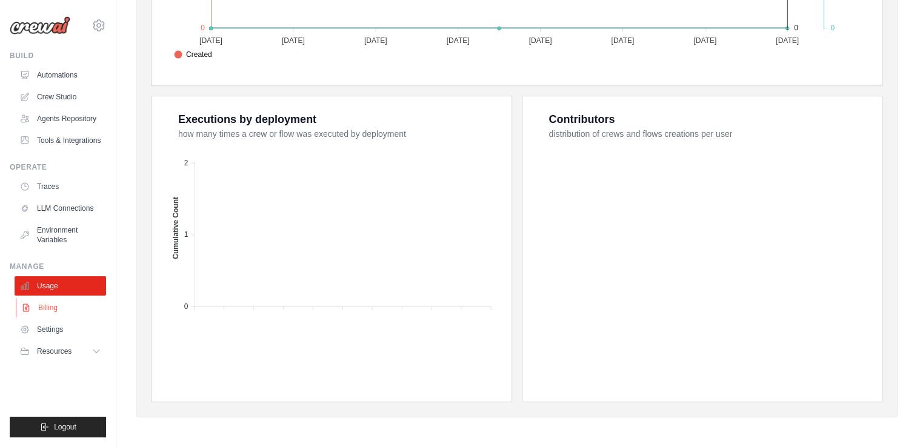
click at [41, 307] on link "Billing" at bounding box center [62, 307] width 92 height 19
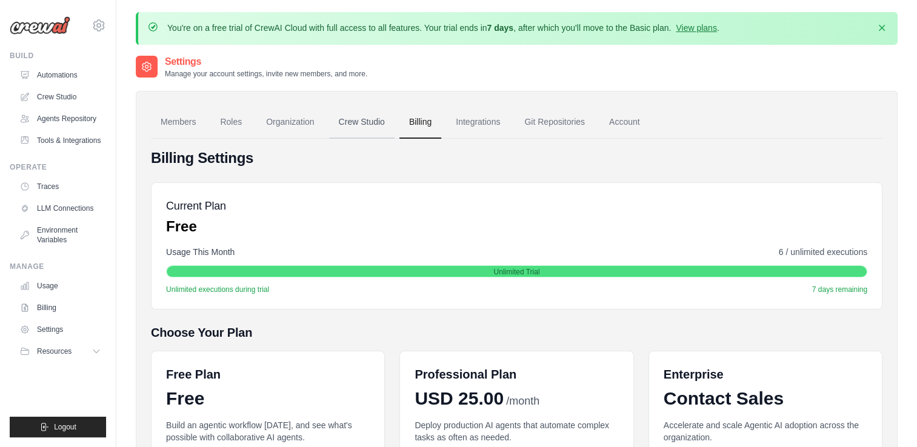
click at [369, 126] on link "Crew Studio" at bounding box center [361, 122] width 65 height 33
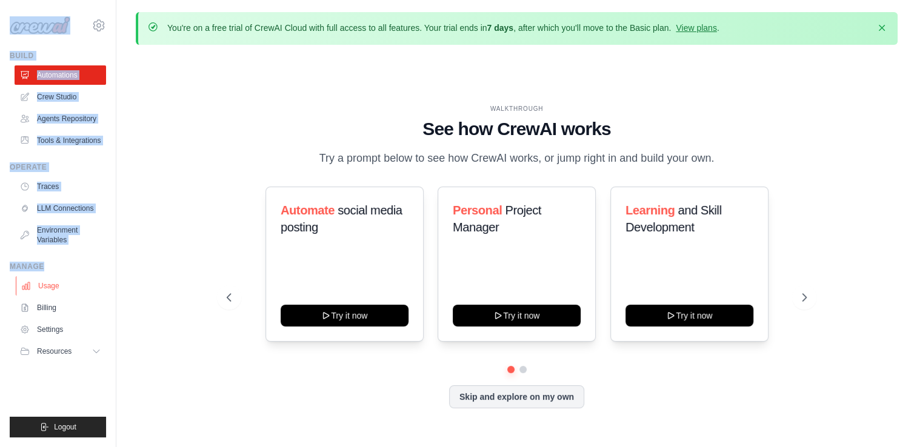
drag, startPoint x: 7, startPoint y: 18, endPoint x: 95, endPoint y: 284, distance: 280.3
click at [95, 284] on div "[EMAIL_ADDRESS][DOMAIN_NAME] Settings Build Automations Resources" at bounding box center [58, 223] width 116 height 447
click at [11, 9] on div "[EMAIL_ADDRESS][DOMAIN_NAME] Settings" at bounding box center [58, 19] width 96 height 39
drag, startPoint x: 11, startPoint y: 15, endPoint x: 79, endPoint y: 364, distance: 356.5
click at [79, 364] on div "[EMAIL_ADDRESS][DOMAIN_NAME] Settings Build Automations Resources" at bounding box center [58, 223] width 116 height 447
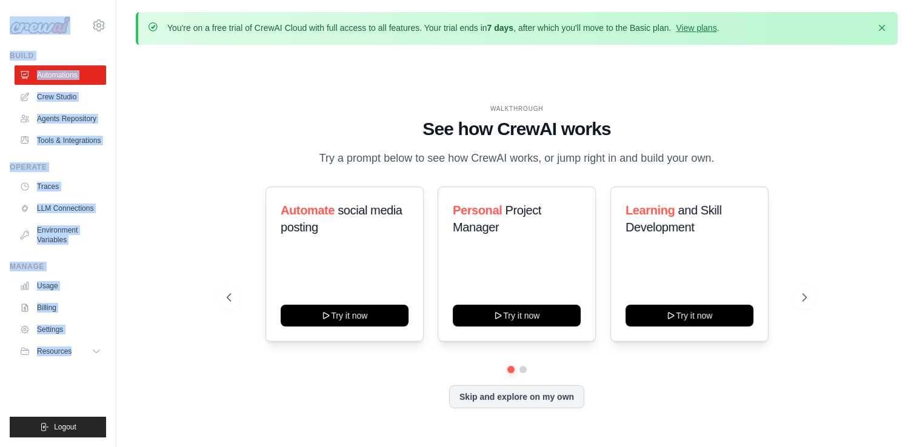
copy div "[EMAIL_ADDRESS][DOMAIN_NAME] Settings Build Automations Crew Studio Agents Repo…"
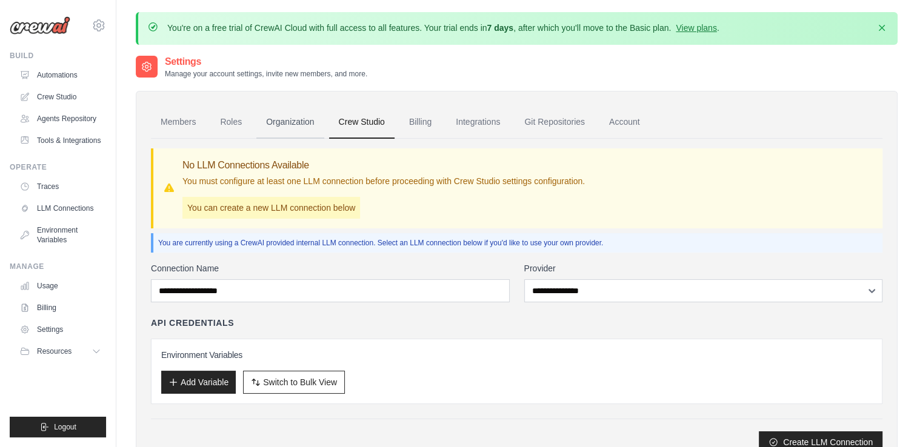
click at [307, 126] on link "Organization" at bounding box center [289, 122] width 67 height 33
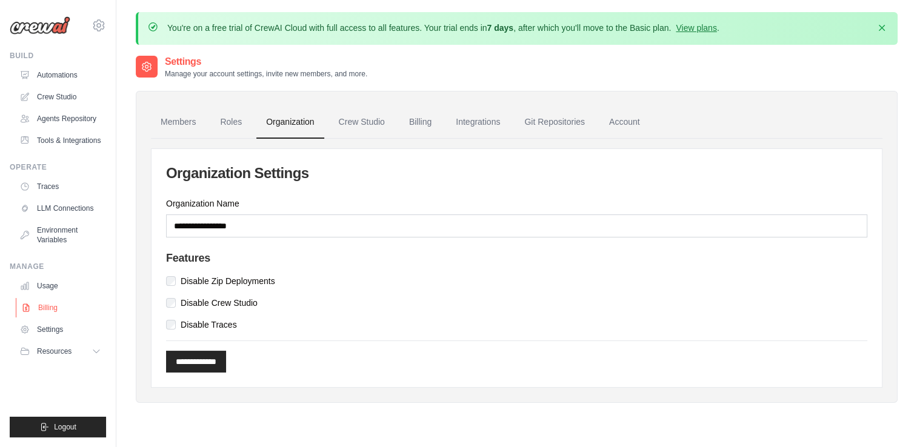
scroll to position [61, 0]
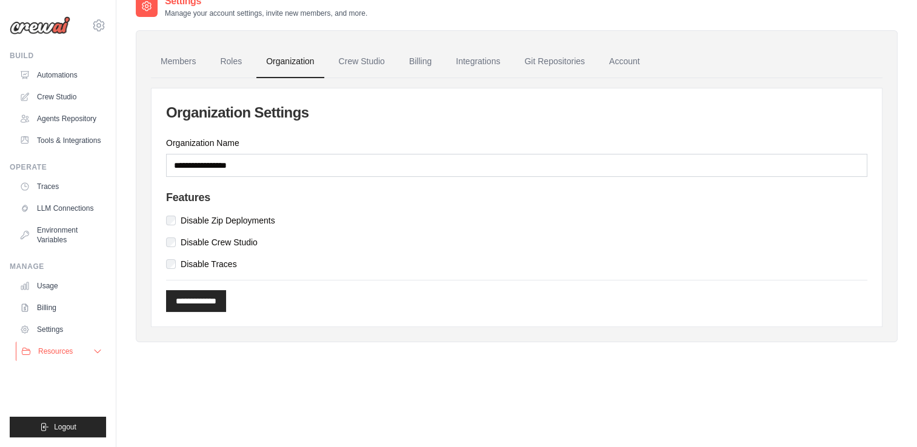
click at [95, 353] on icon at bounding box center [98, 352] width 10 height 10
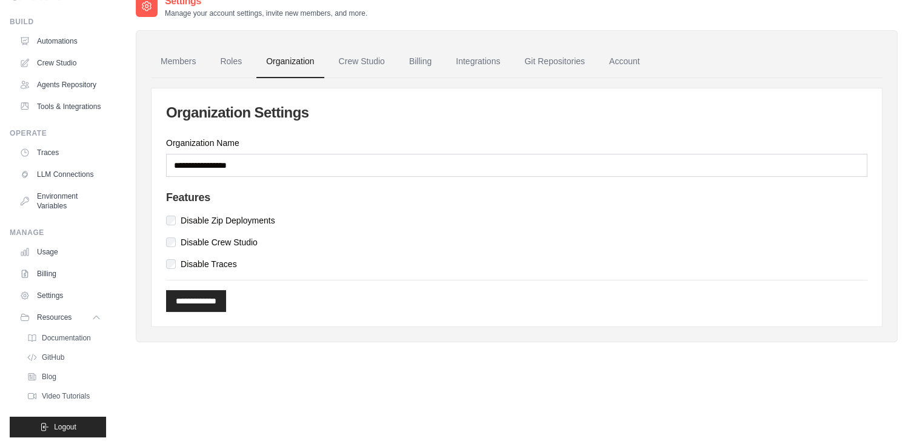
scroll to position [62, 0]
click at [53, 315] on span "Resources" at bounding box center [55, 318] width 35 height 10
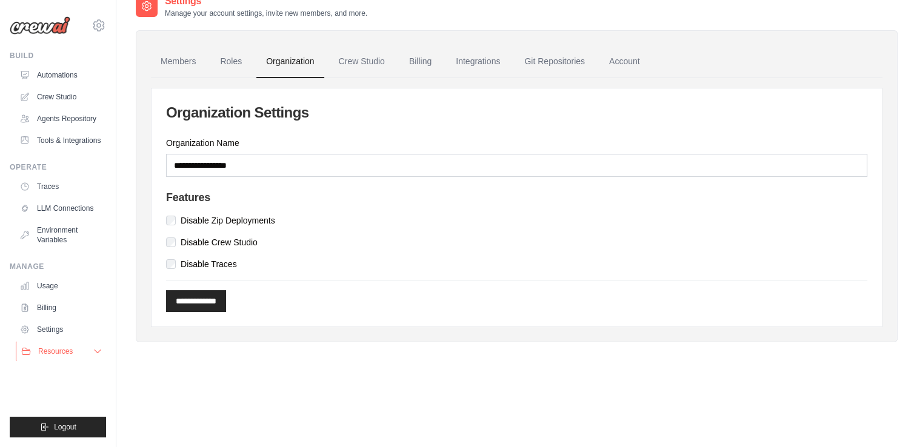
scroll to position [0, 0]
click at [67, 327] on link "Settings" at bounding box center [62, 329] width 92 height 19
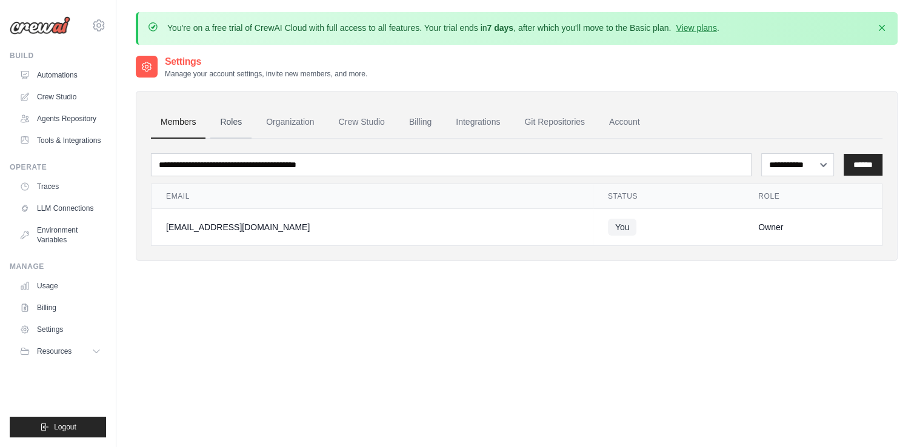
click at [238, 124] on link "Roles" at bounding box center [230, 122] width 41 height 33
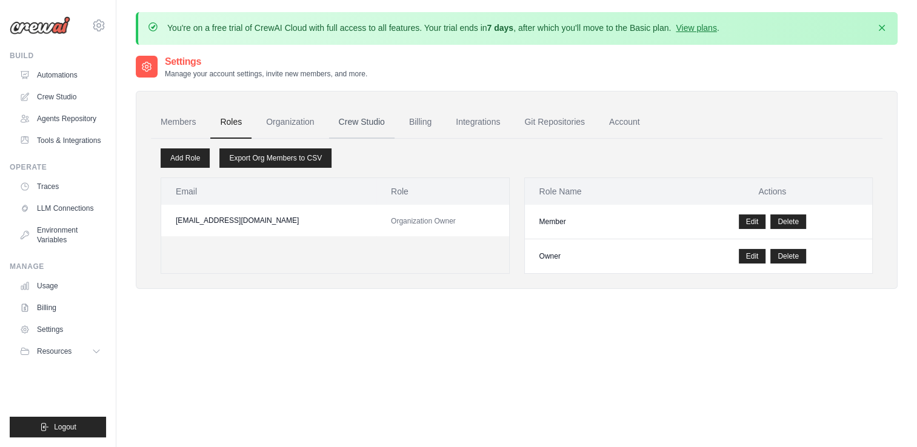
click at [343, 118] on link "Crew Studio" at bounding box center [361, 122] width 65 height 33
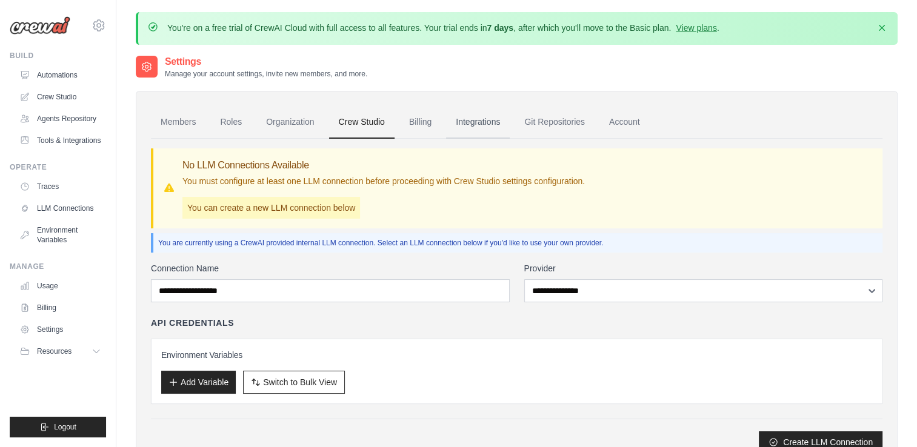
click at [483, 122] on link "Integrations" at bounding box center [478, 122] width 64 height 33
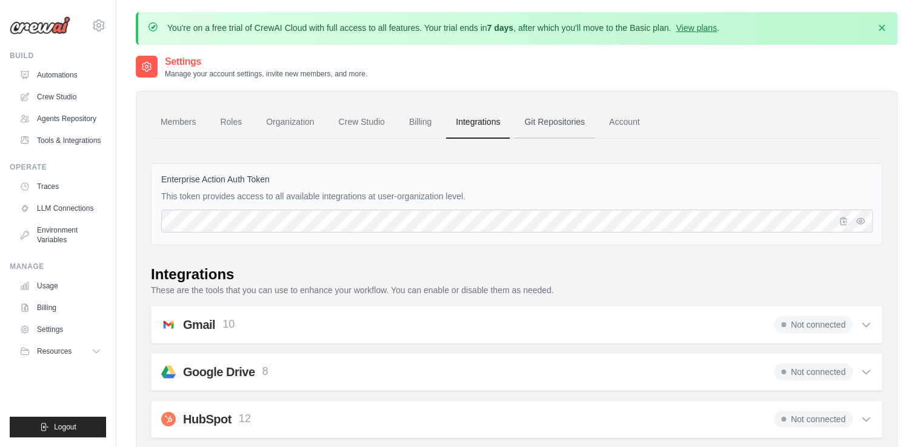
click at [540, 118] on link "Git Repositories" at bounding box center [555, 122] width 80 height 33
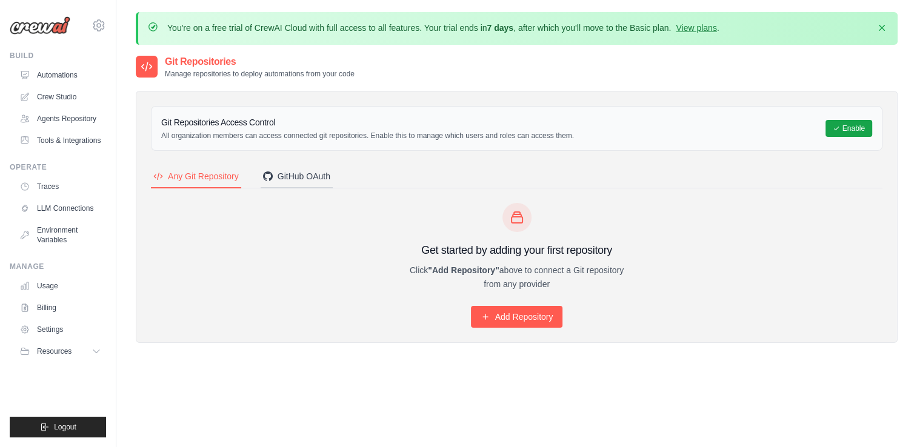
click at [293, 173] on div "GitHub OAuth" at bounding box center [296, 176] width 67 height 12
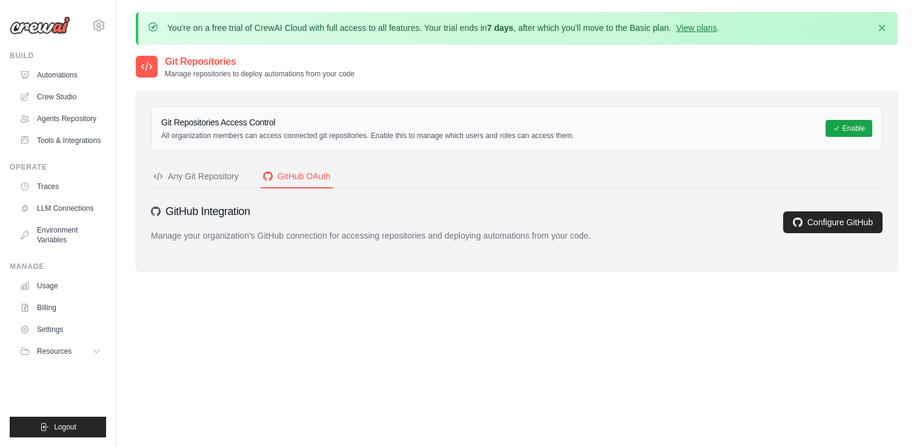
click at [196, 176] on div "Any Git Repository" at bounding box center [195, 176] width 85 height 12
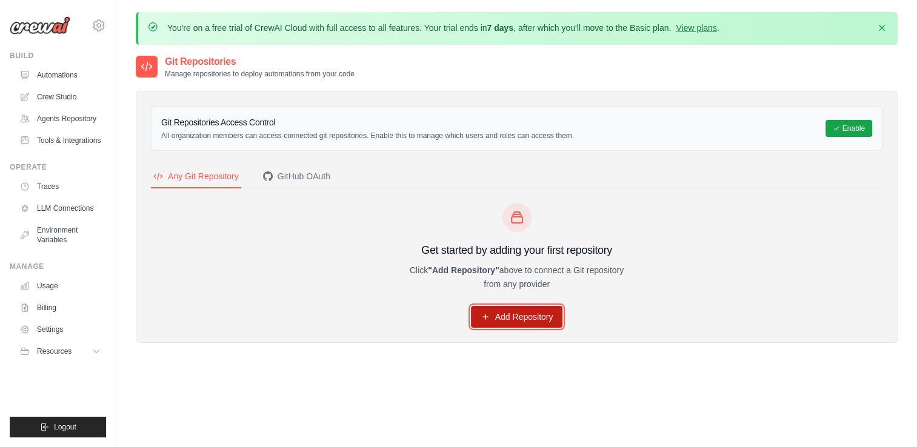
click at [479, 314] on link "Add Repository" at bounding box center [517, 317] width 92 height 22
